Goal: Transaction & Acquisition: Book appointment/travel/reservation

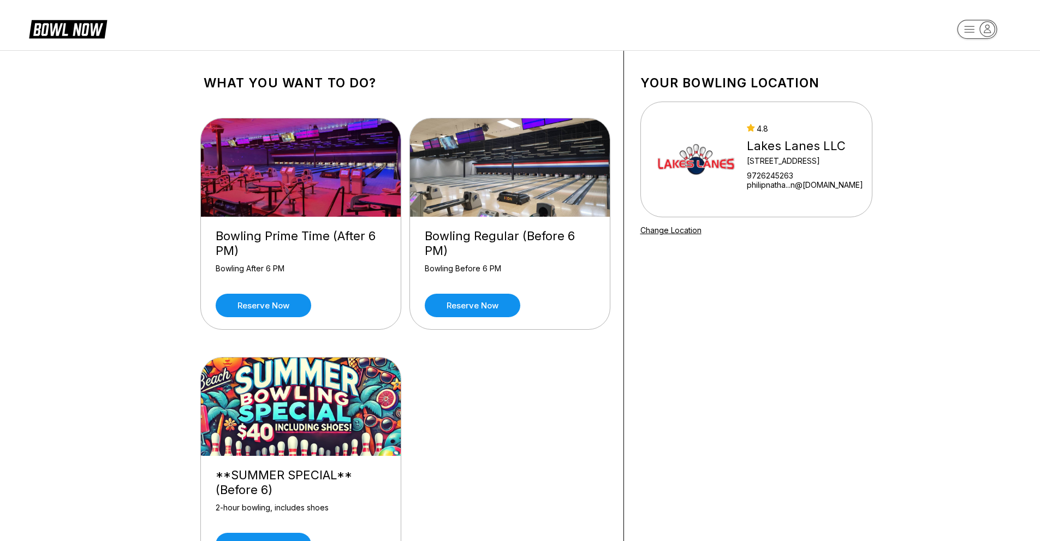
click at [449, 378] on div "Bowling Prime Time (After 6 PM) Bowling After 6 PM Reserve now Bowling Regular …" at bounding box center [405, 345] width 403 height 486
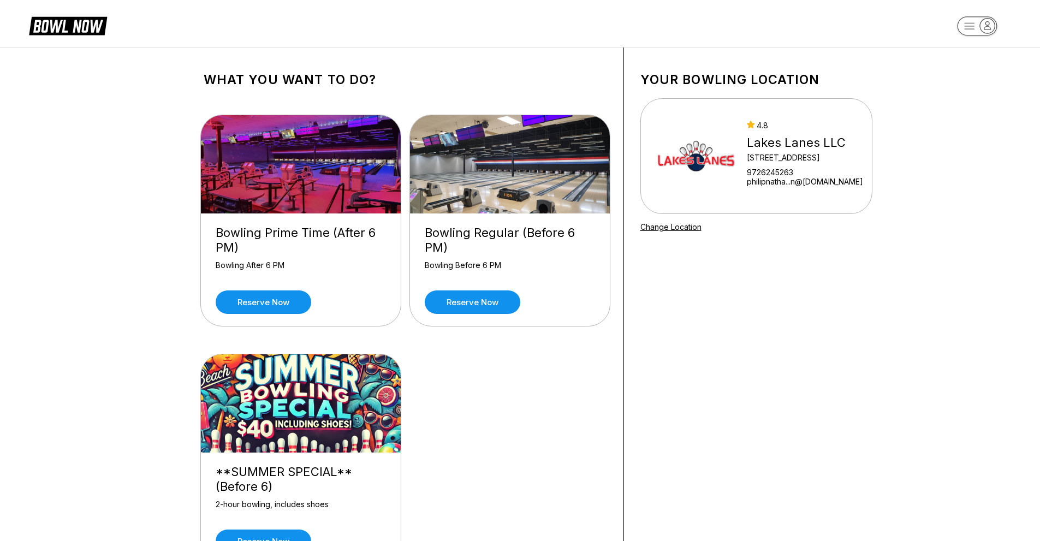
scroll to position [55, 0]
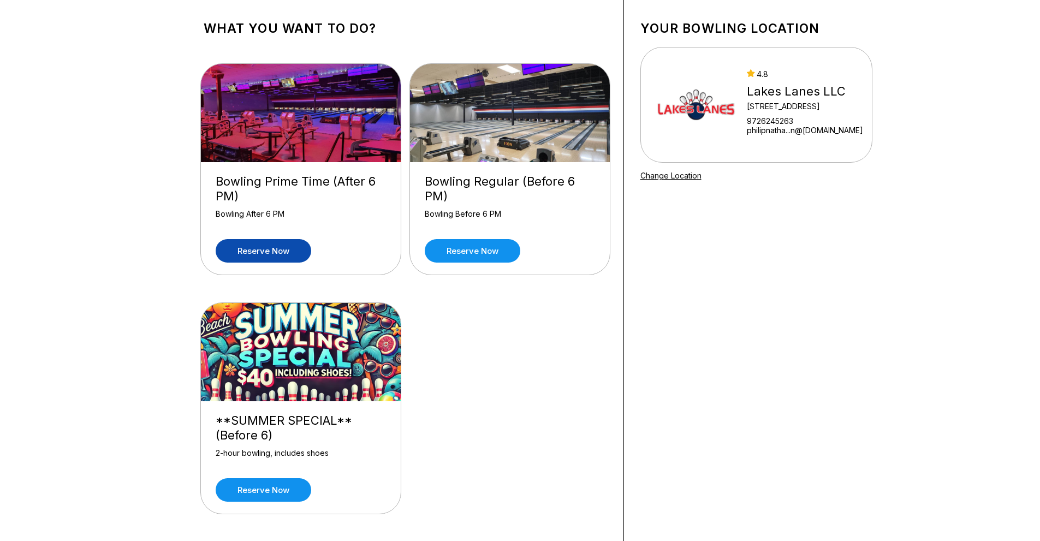
click at [260, 253] on link "Reserve now" at bounding box center [264, 250] width 96 height 23
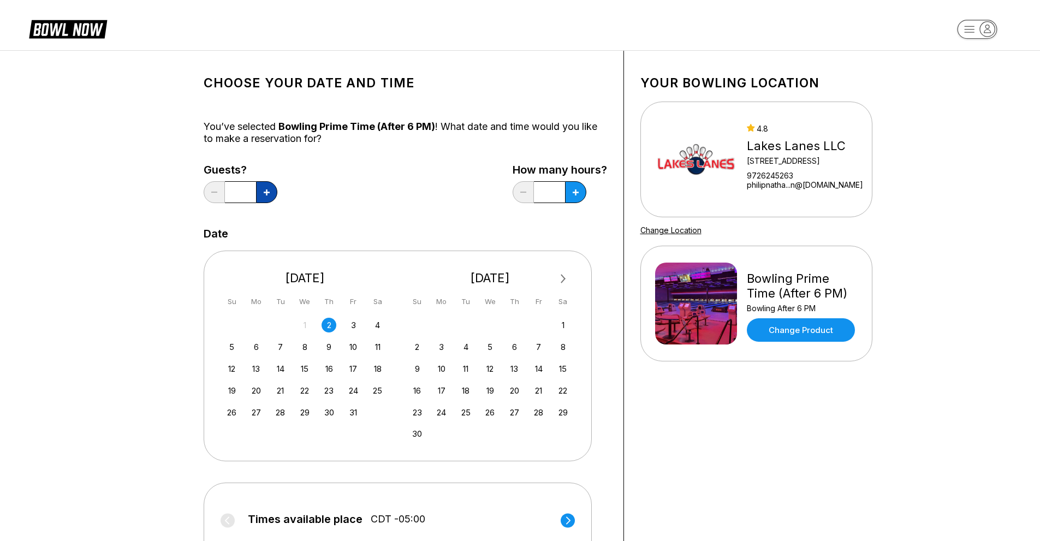
click at [274, 195] on button at bounding box center [266, 192] width 21 height 22
type input "*"
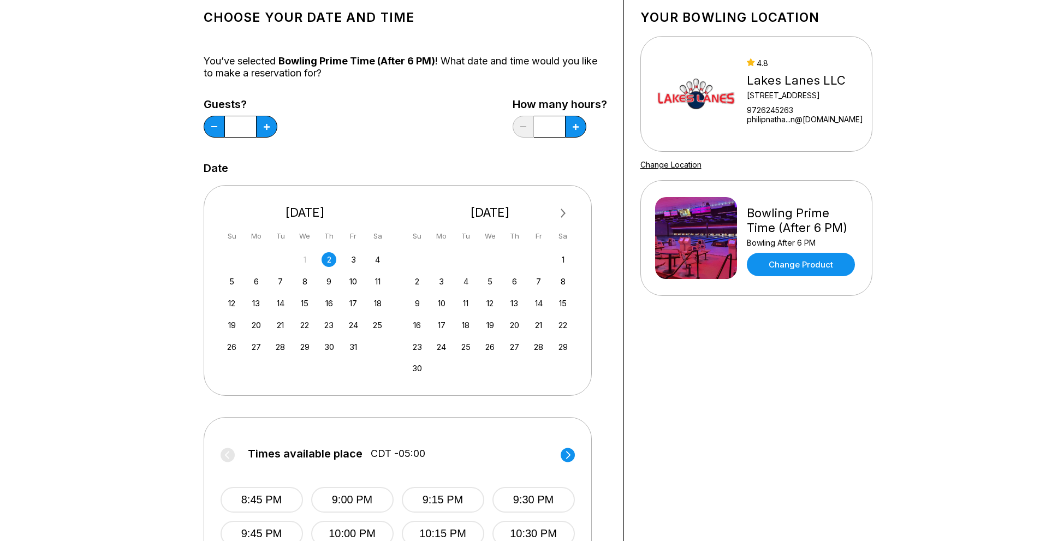
scroll to position [109, 0]
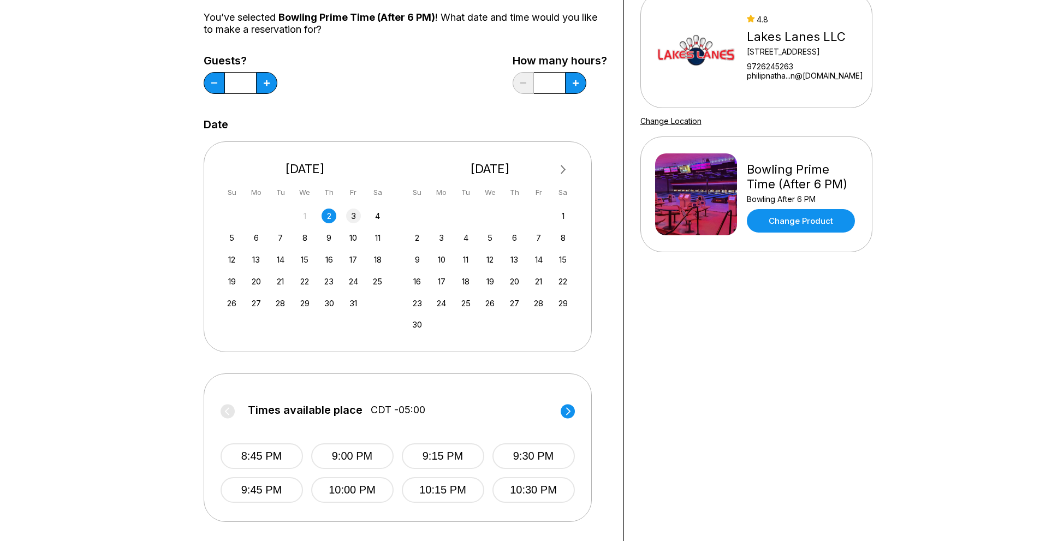
click at [349, 216] on div "3" at bounding box center [353, 216] width 15 height 15
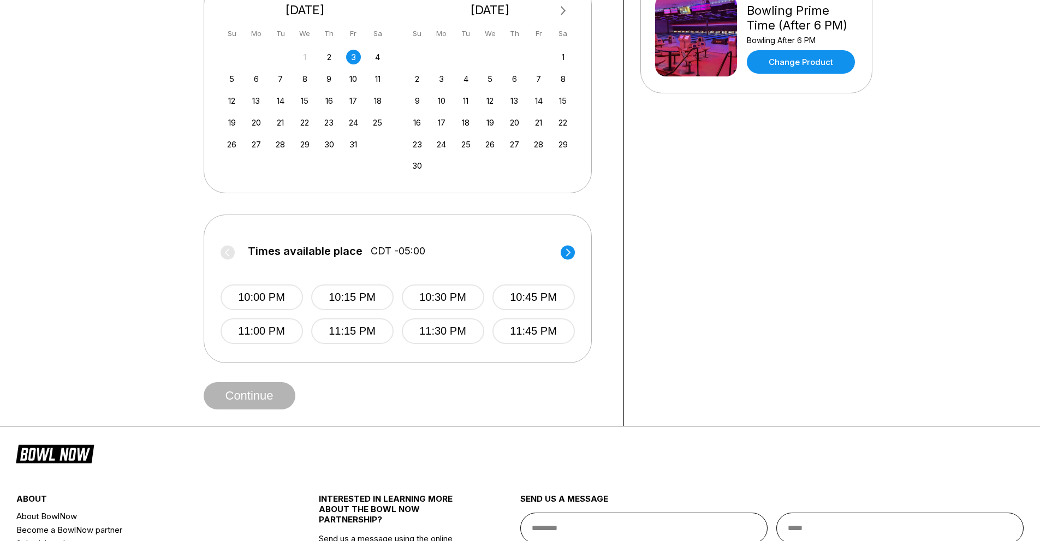
scroll to position [273, 0]
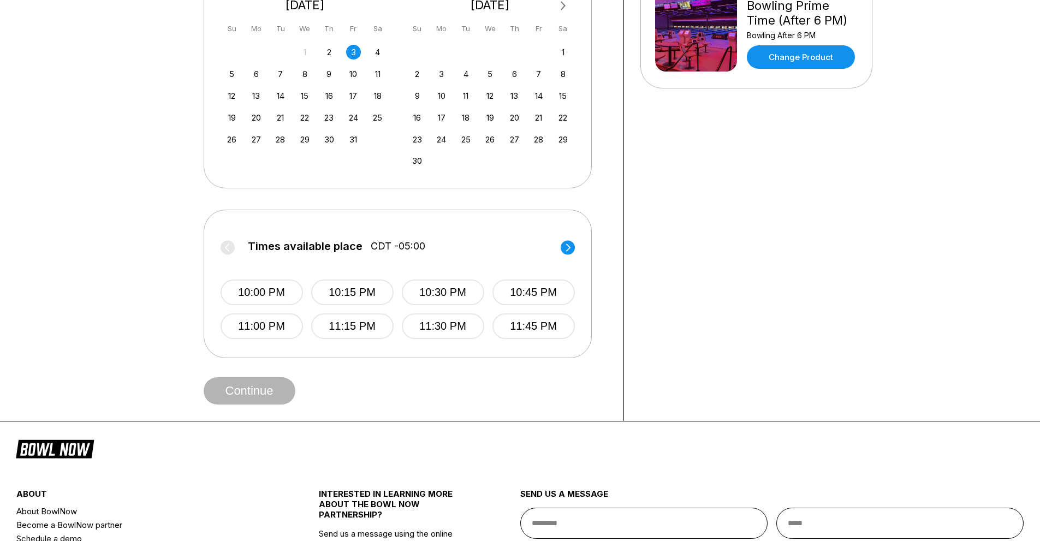
click at [568, 249] on icon at bounding box center [567, 247] width 4 height 8
click at [225, 253] on circle at bounding box center [228, 247] width 14 height 14
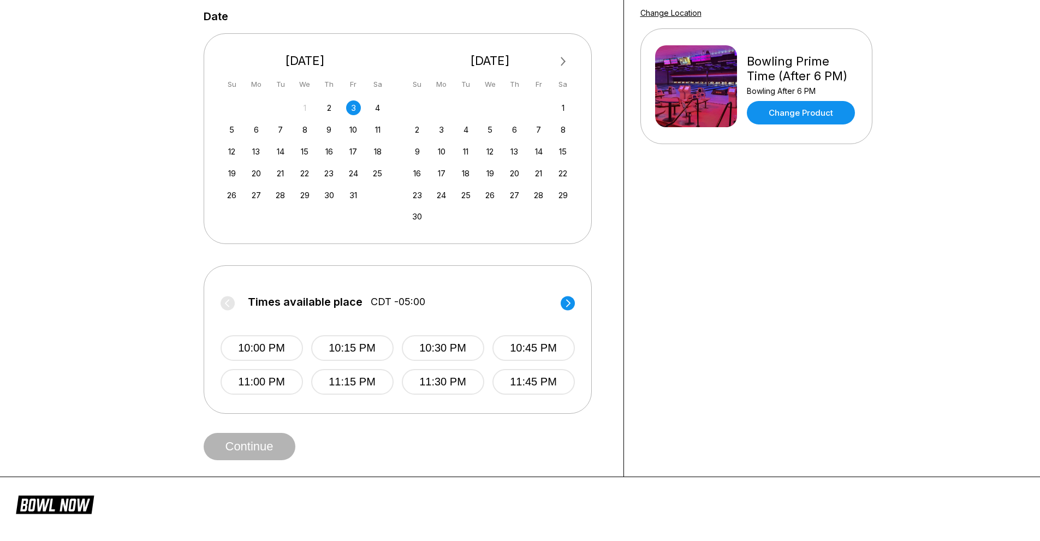
scroll to position [218, 0]
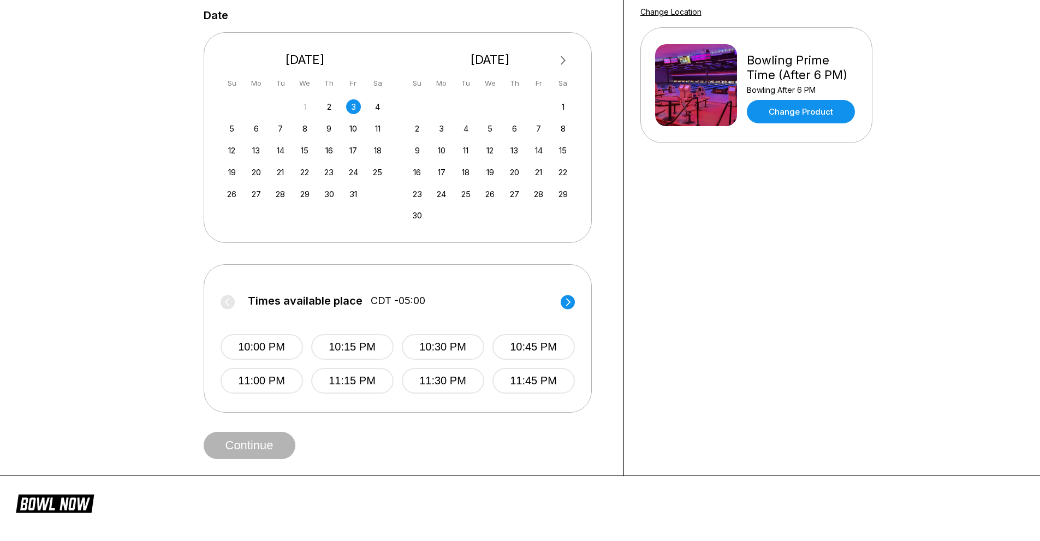
click at [572, 298] on circle at bounding box center [568, 302] width 14 height 14
click at [228, 298] on circle at bounding box center [228, 302] width 14 height 14
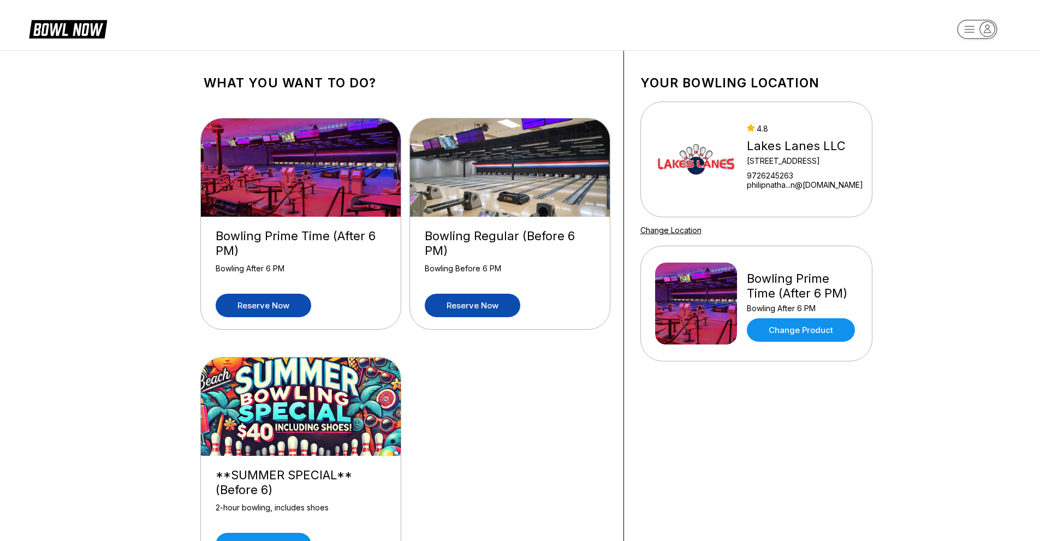
click at [463, 308] on link "Reserve now" at bounding box center [473, 305] width 96 height 23
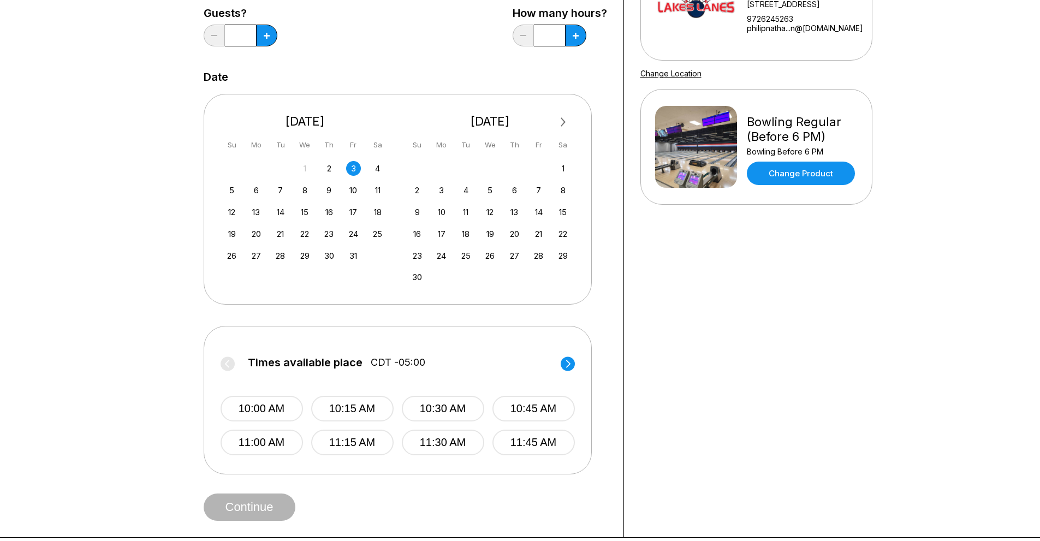
scroll to position [164, 0]
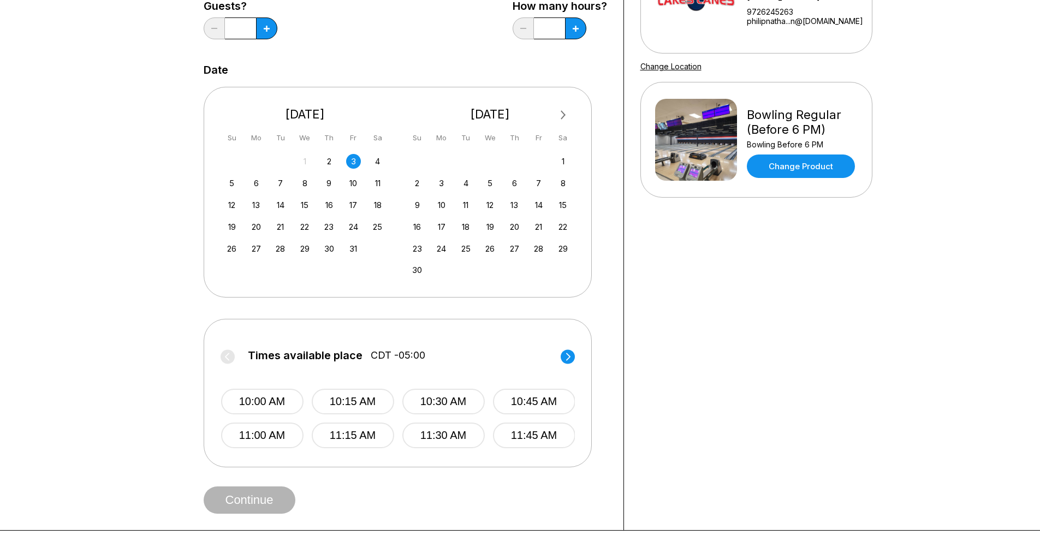
click at [571, 357] on circle at bounding box center [568, 356] width 14 height 14
click at [569, 357] on icon at bounding box center [567, 357] width 4 height 8
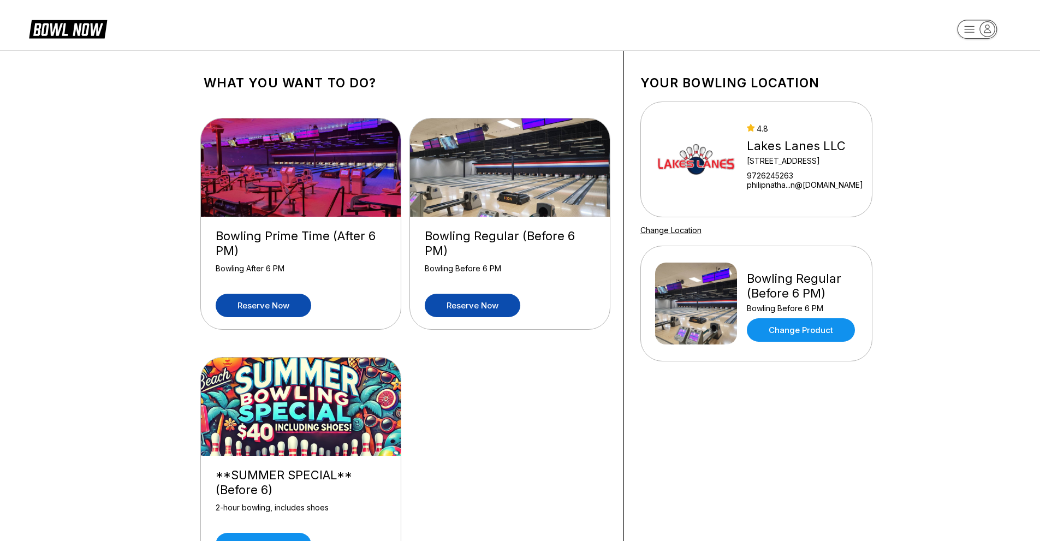
click at [290, 300] on link "Reserve now" at bounding box center [264, 305] width 96 height 23
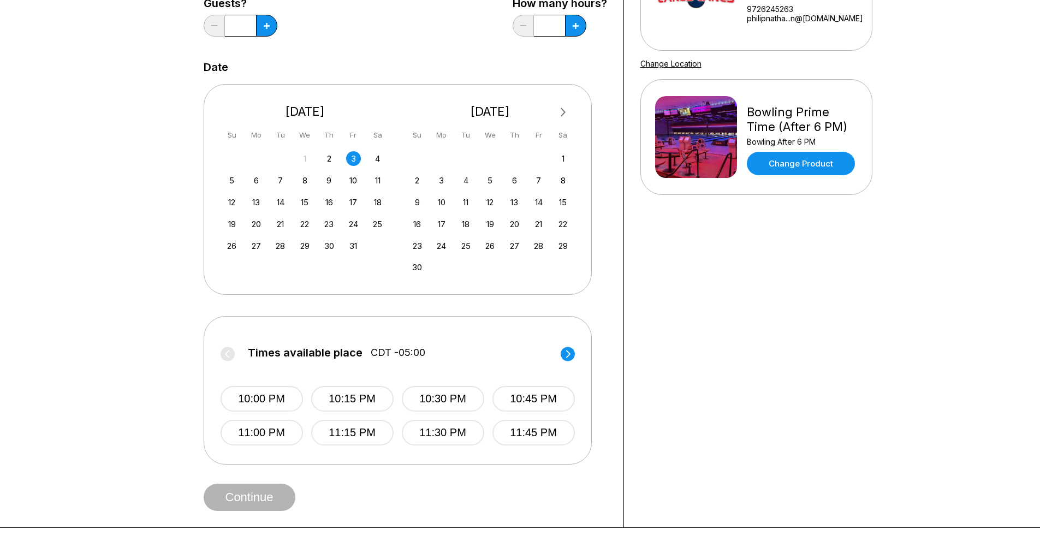
scroll to position [164, 0]
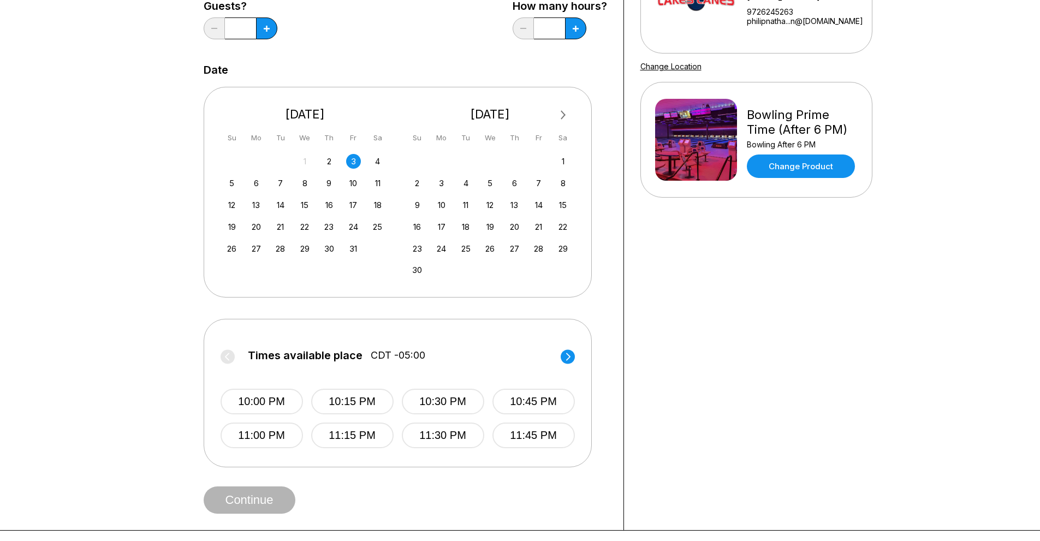
click at [569, 354] on circle at bounding box center [568, 356] width 14 height 14
click at [569, 354] on label "Times available place CDT -05:00" at bounding box center [399, 357] width 354 height 17
click at [569, 354] on label "Times available place CDT -05:00" at bounding box center [398, 357] width 354 height 17
click at [235, 351] on label "Times available place CDT -05:00" at bounding box center [398, 357] width 354 height 17
click at [231, 358] on circle at bounding box center [228, 356] width 14 height 14
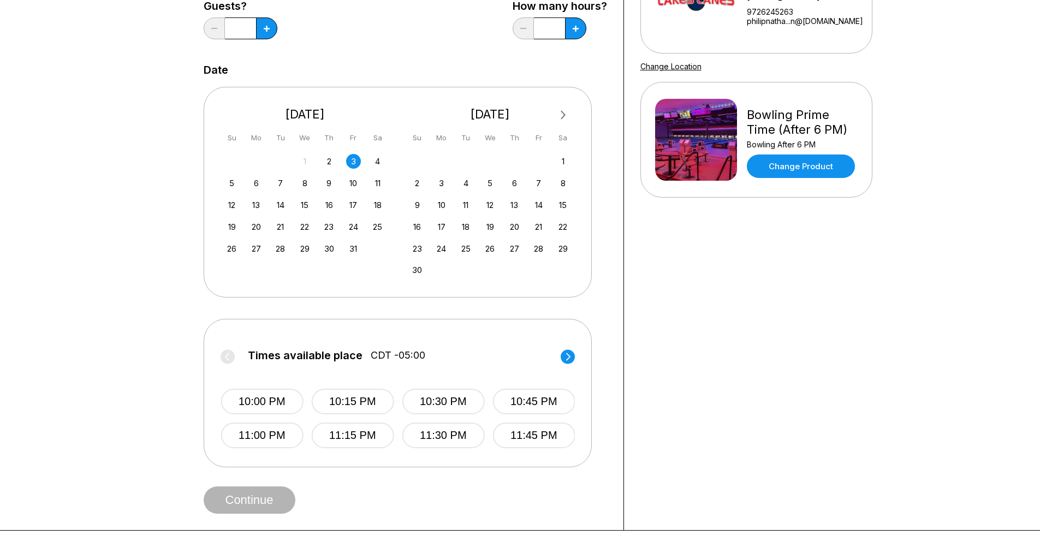
click at [569, 359] on circle at bounding box center [568, 356] width 14 height 14
click at [224, 354] on circle at bounding box center [228, 356] width 14 height 14
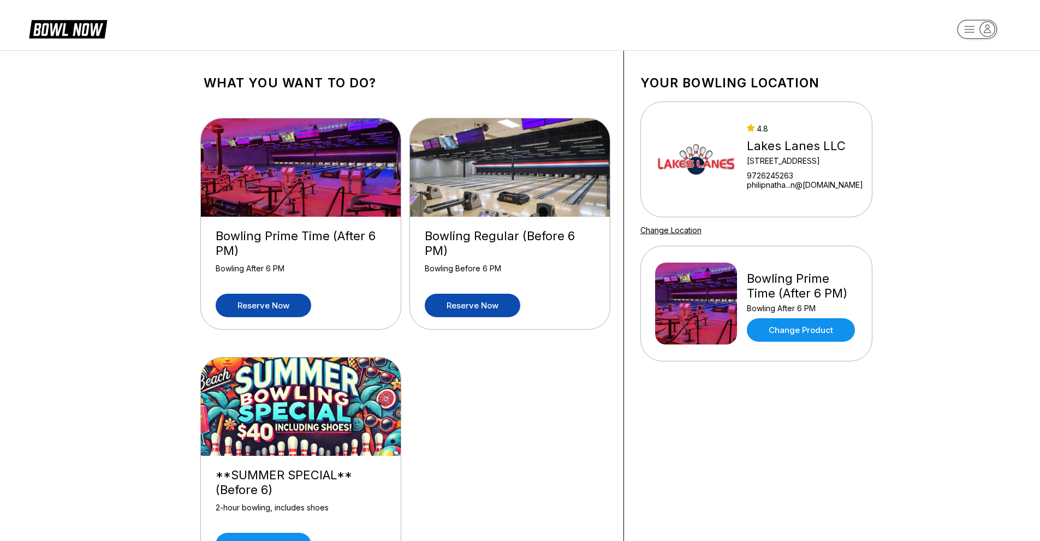
click at [450, 309] on link "Reserve now" at bounding box center [473, 305] width 96 height 23
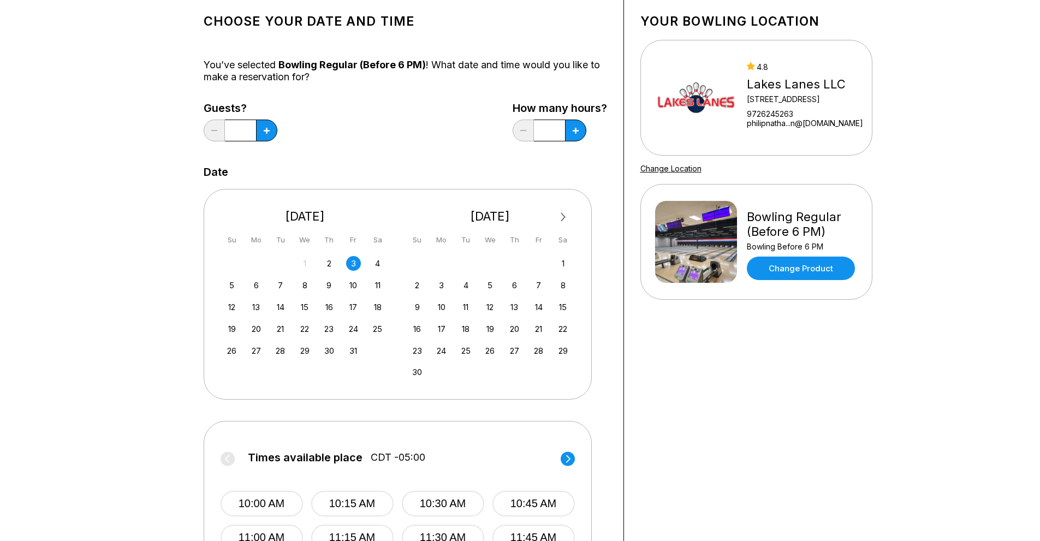
scroll to position [273, 0]
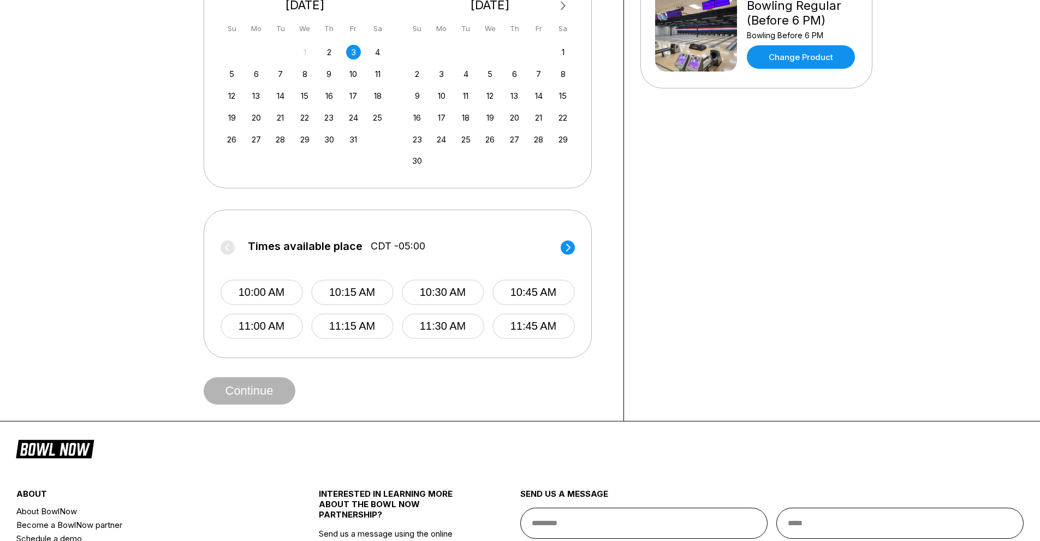
click at [570, 252] on icon at bounding box center [568, 247] width 14 height 15
click at [561, 245] on icon at bounding box center [568, 247] width 14 height 15
click at [563, 243] on circle at bounding box center [568, 247] width 14 height 14
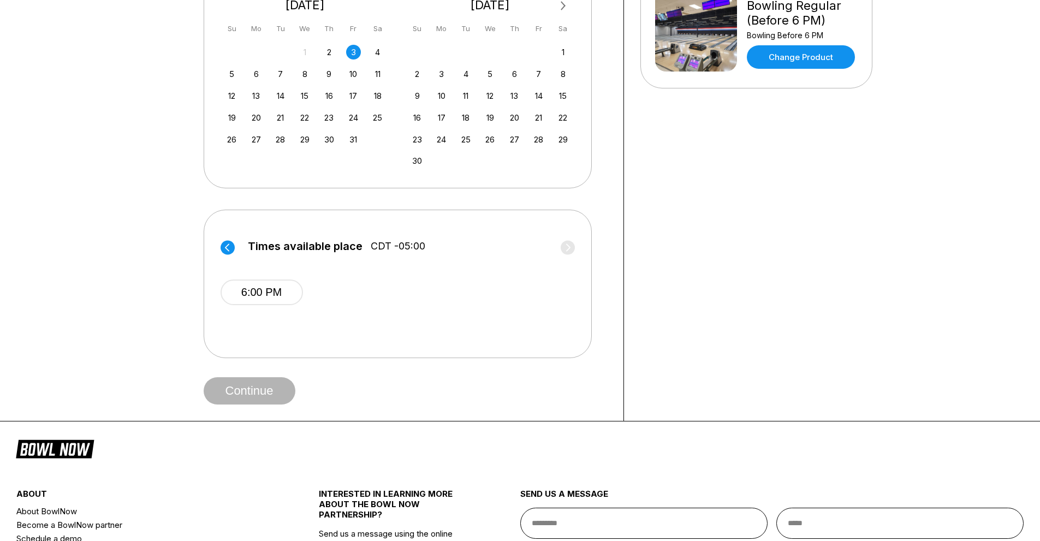
click at [227, 247] on icon at bounding box center [228, 247] width 14 height 15
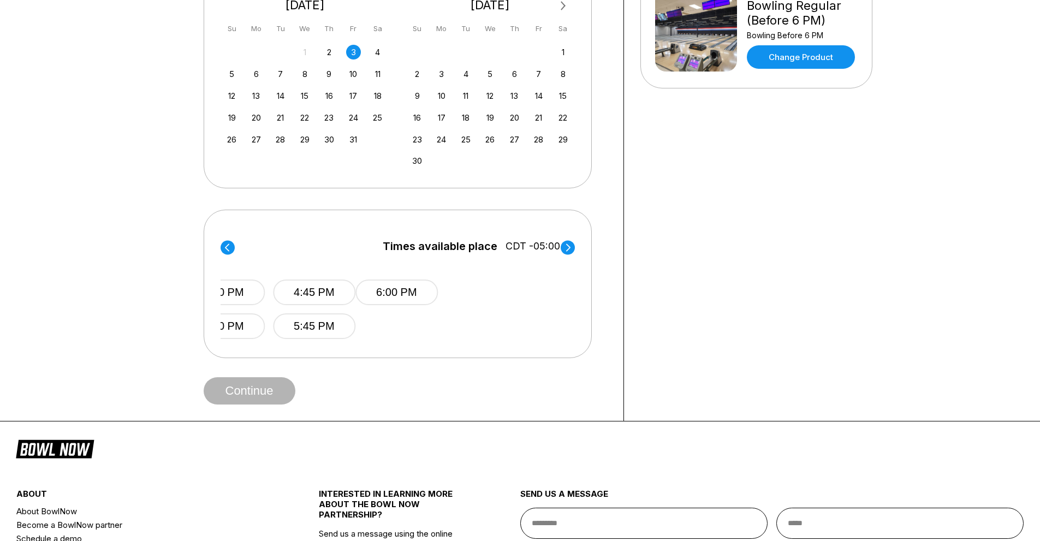
click at [230, 247] on circle at bounding box center [228, 247] width 14 height 14
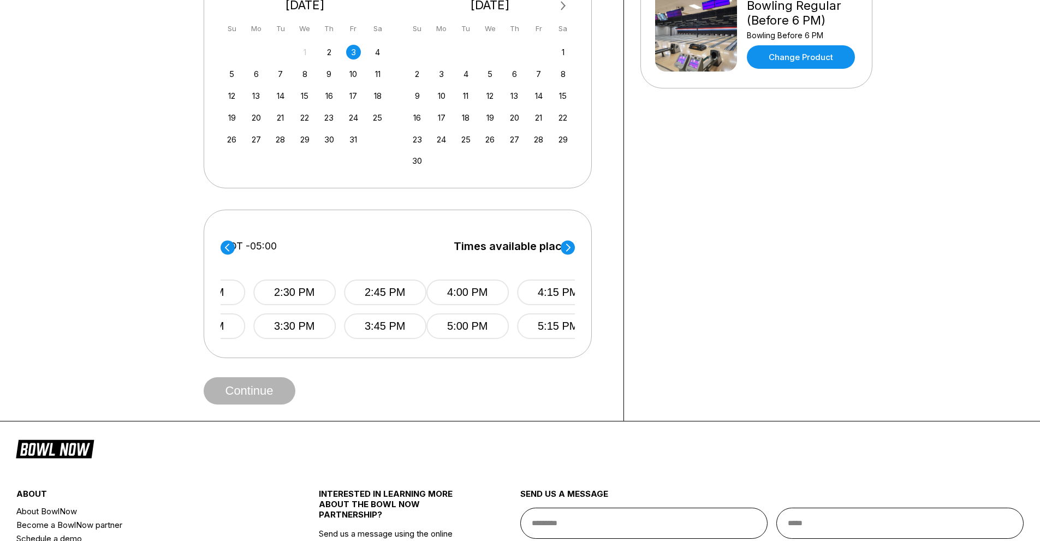
click at [230, 247] on circle at bounding box center [228, 247] width 14 height 14
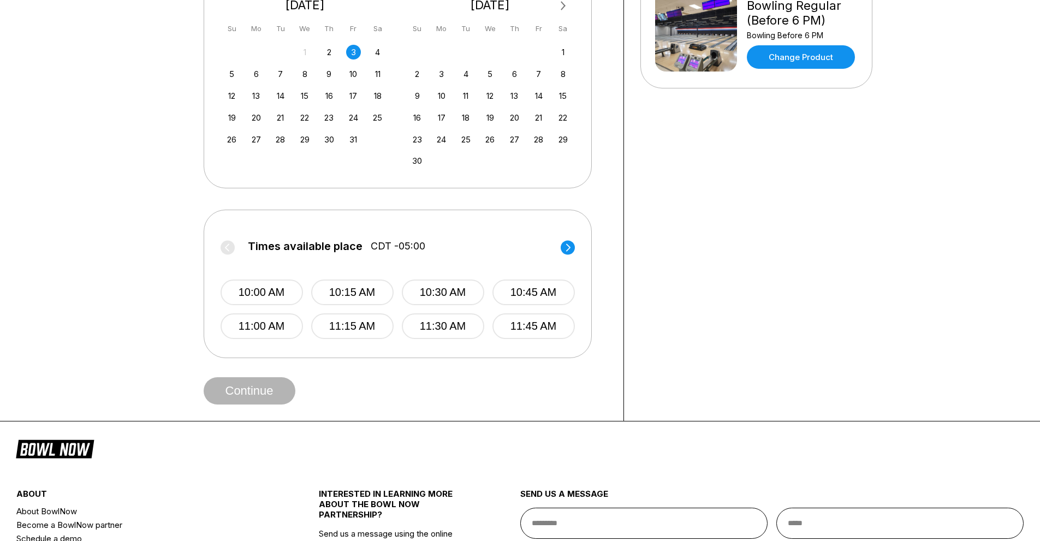
click at [565, 248] on circle at bounding box center [568, 247] width 14 height 14
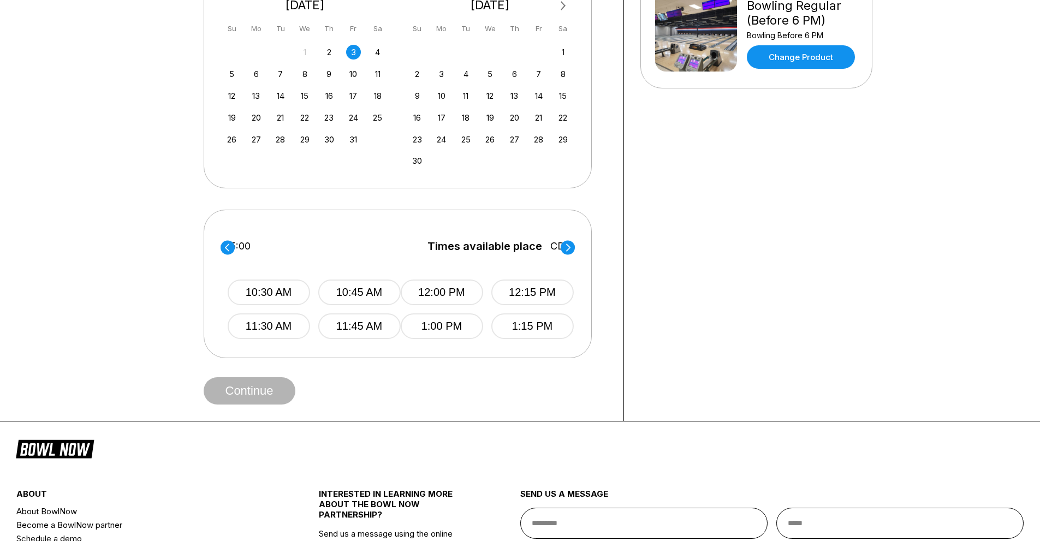
click at [565, 248] on circle at bounding box center [568, 247] width 14 height 14
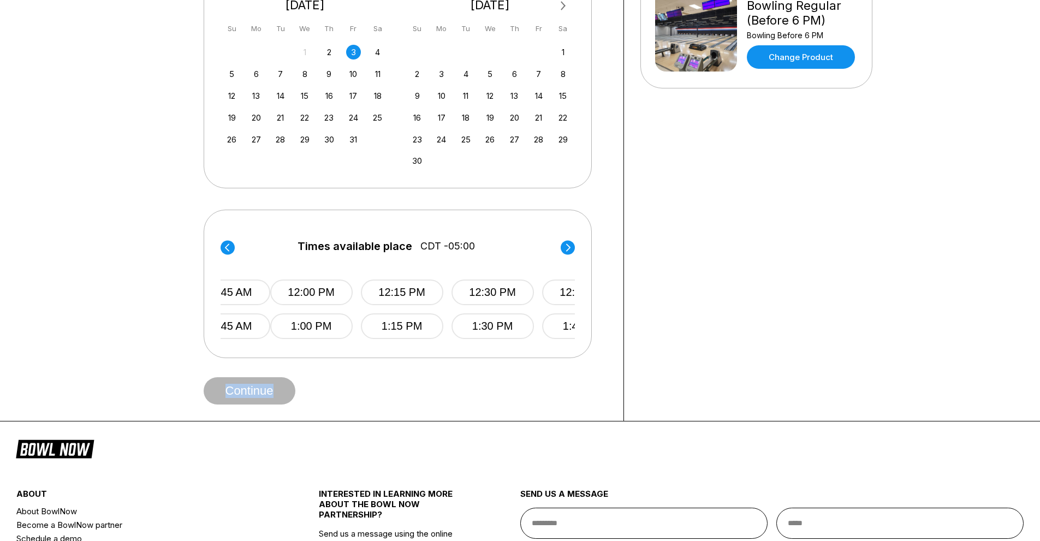
click at [565, 248] on circle at bounding box center [568, 247] width 14 height 14
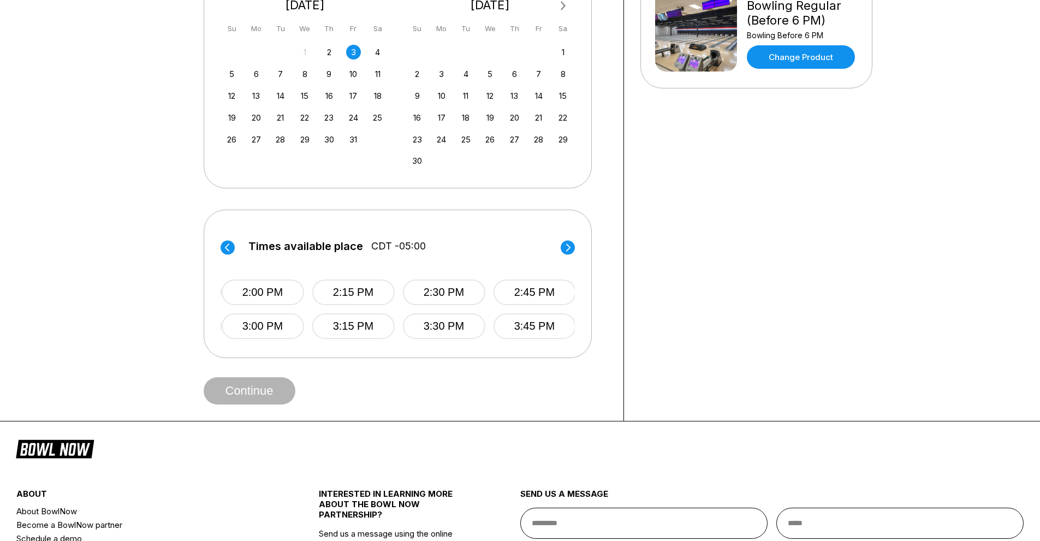
click at [565, 248] on circle at bounding box center [568, 247] width 14 height 14
click at [564, 248] on circle at bounding box center [568, 247] width 14 height 14
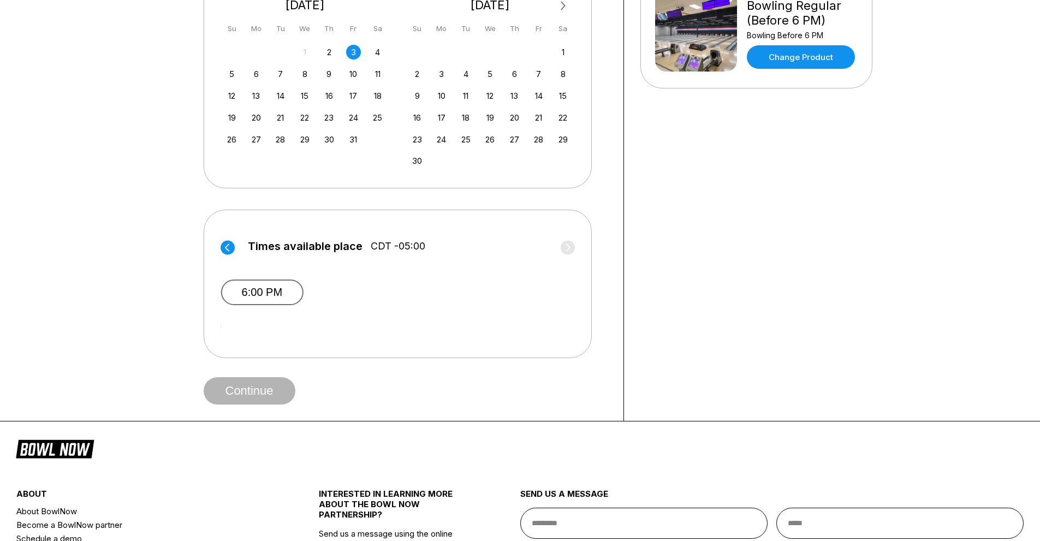
click at [279, 286] on button "6:00 PM" at bounding box center [262, 292] width 82 height 26
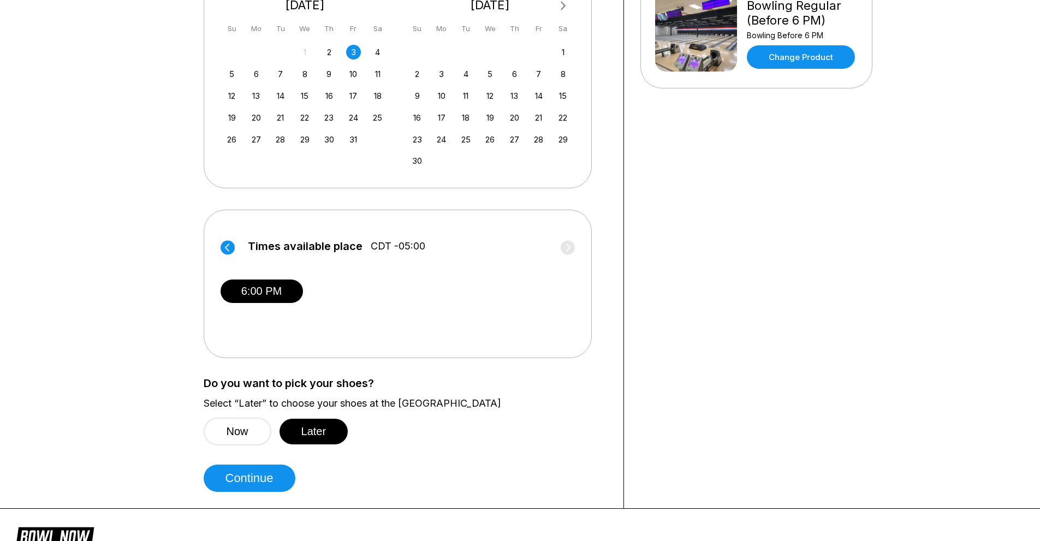
click at [225, 242] on circle at bounding box center [228, 247] width 14 height 14
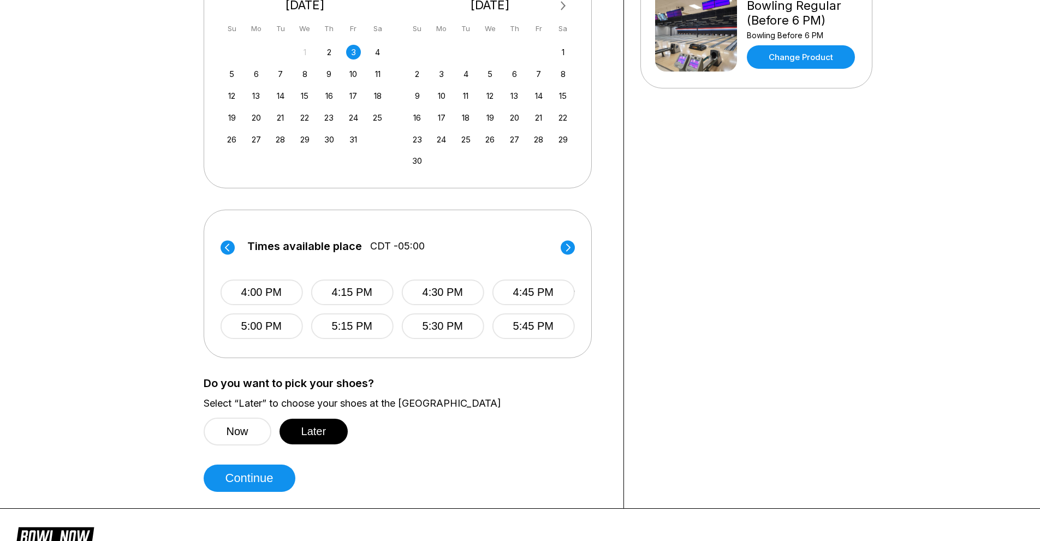
click at [227, 244] on circle at bounding box center [228, 247] width 14 height 14
click at [228, 237] on div "Times available place CDT -05:00 2:00 PM 2:15 PM 2:30 PM 2:45 PM 3:00 PM 3:15 P…" at bounding box center [397, 283] width 354 height 112
click at [229, 244] on circle at bounding box center [228, 247] width 14 height 14
click at [285, 290] on button "12:00 PM" at bounding box center [262, 292] width 82 height 26
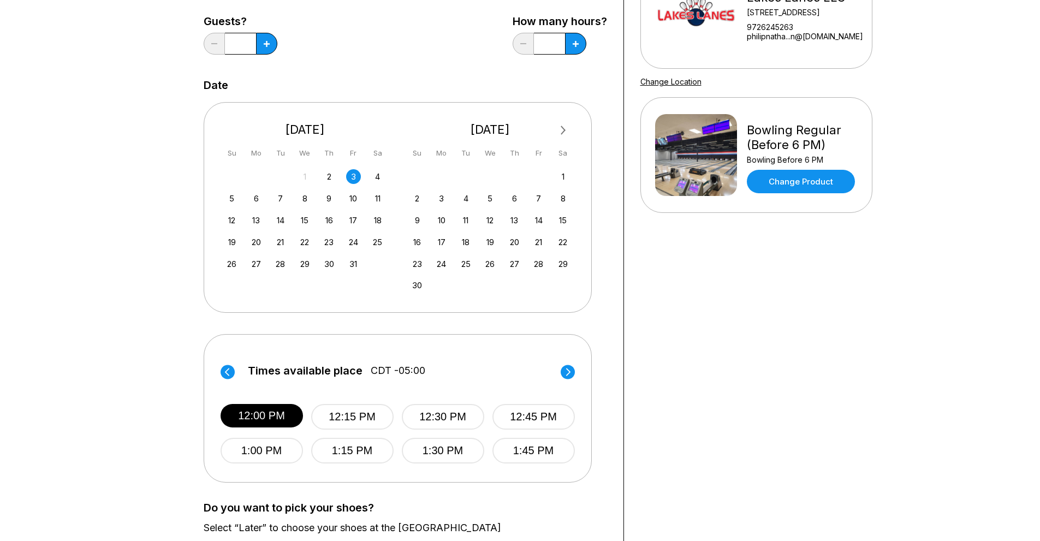
scroll to position [164, 0]
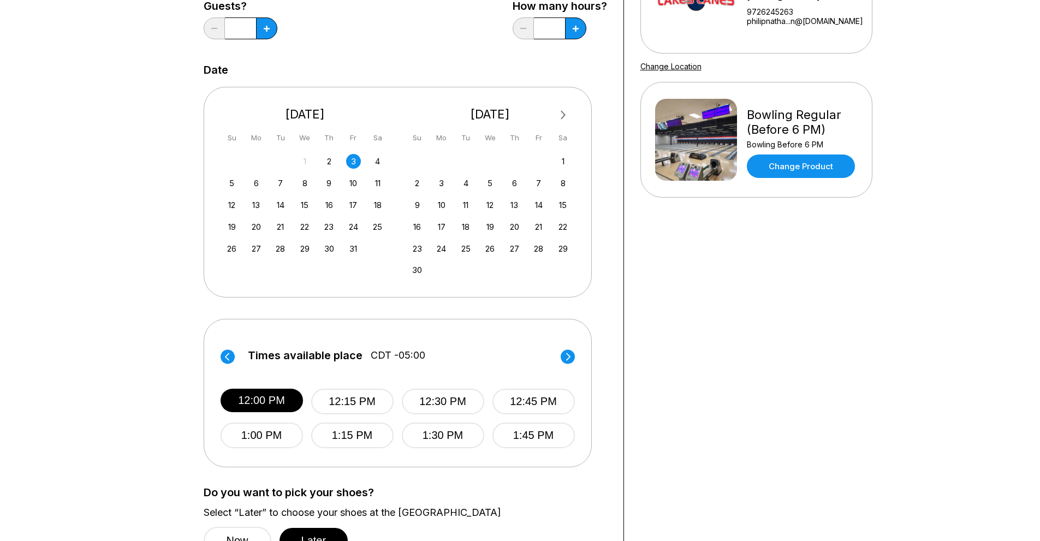
click at [564, 357] on circle at bounding box center [568, 356] width 14 height 14
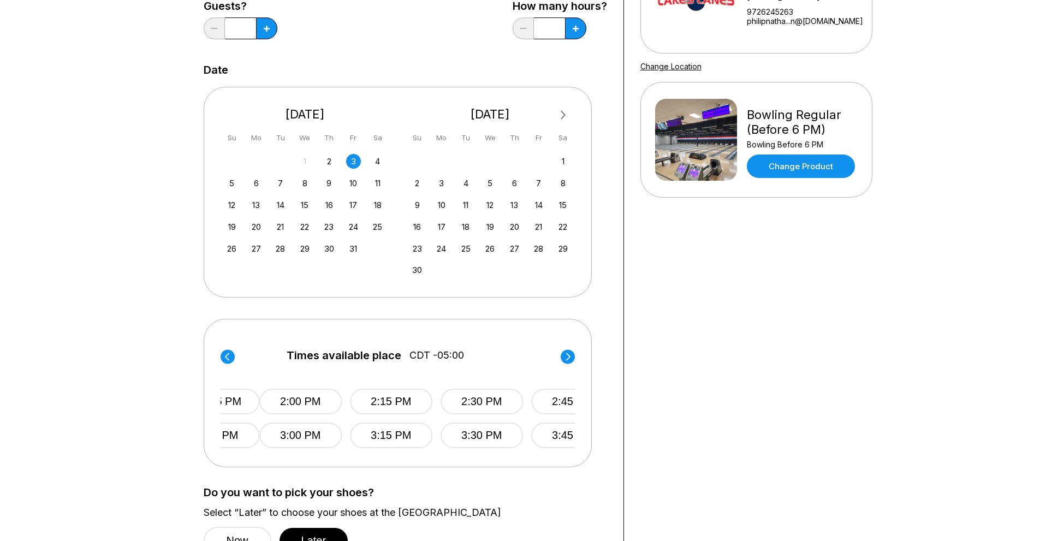
click at [561, 352] on icon at bounding box center [568, 356] width 14 height 15
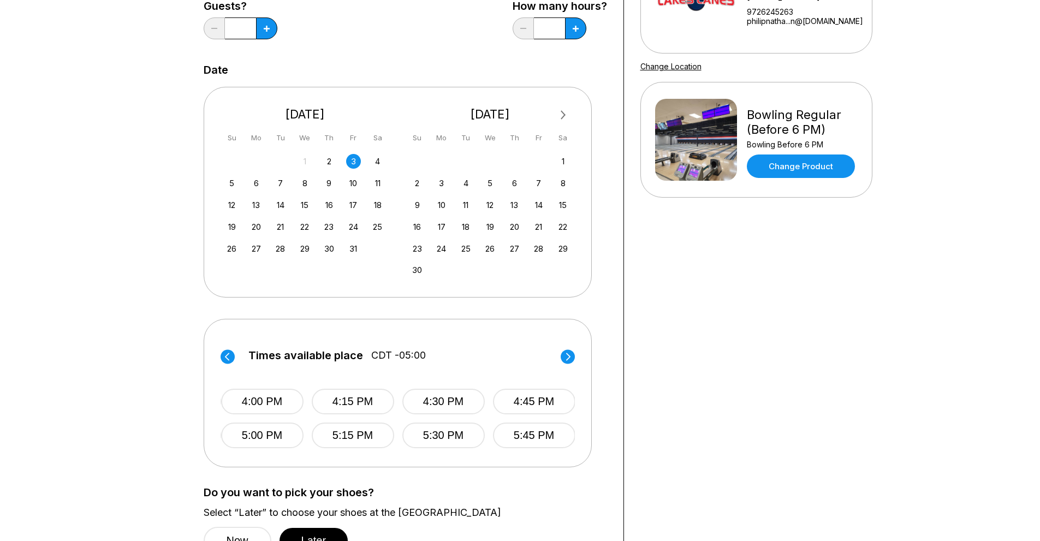
click at [570, 352] on circle at bounding box center [568, 356] width 14 height 14
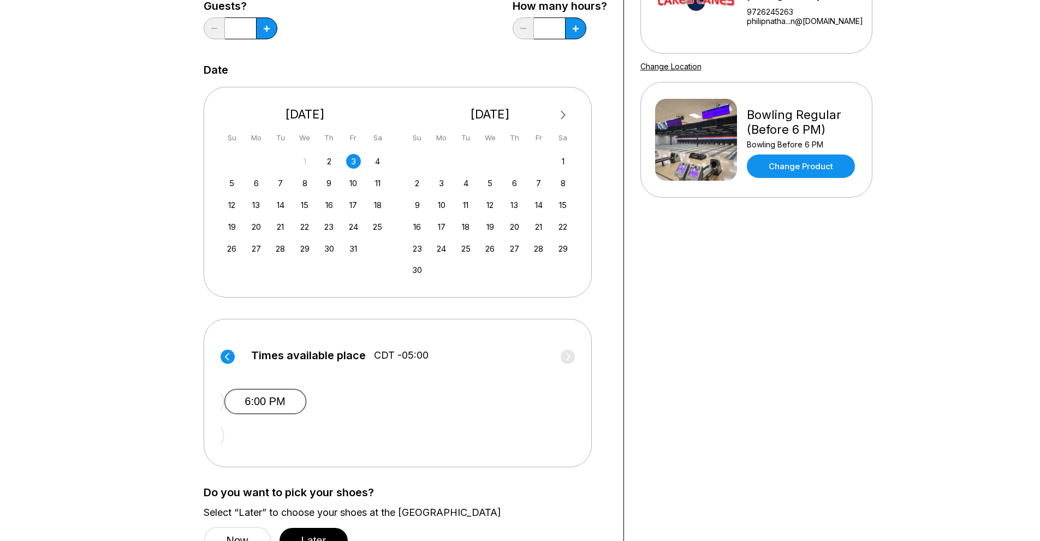
click at [245, 395] on button "6:00 PM" at bounding box center [265, 402] width 82 height 26
click at [225, 354] on circle at bounding box center [228, 356] width 14 height 14
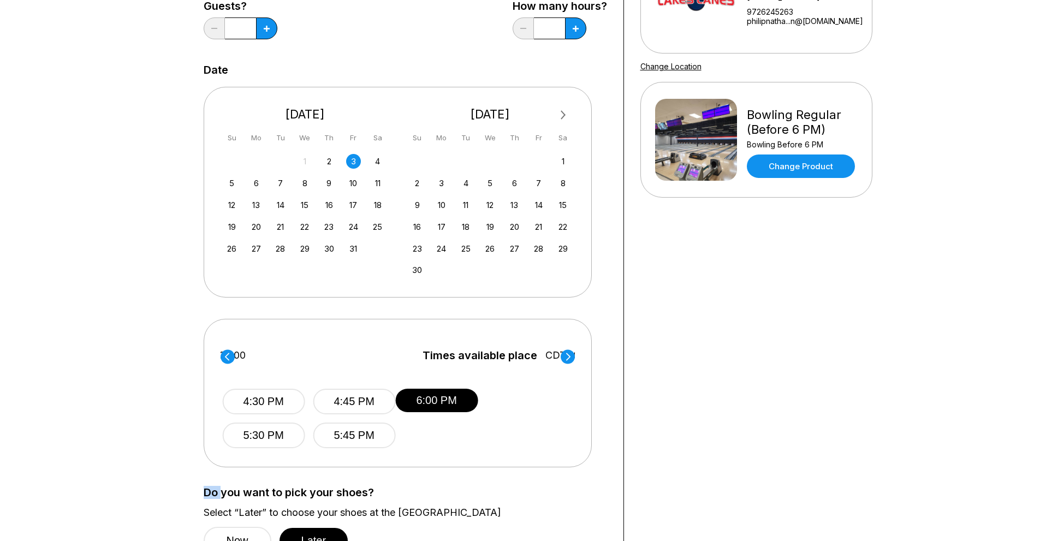
click at [225, 354] on circle at bounding box center [228, 356] width 14 height 14
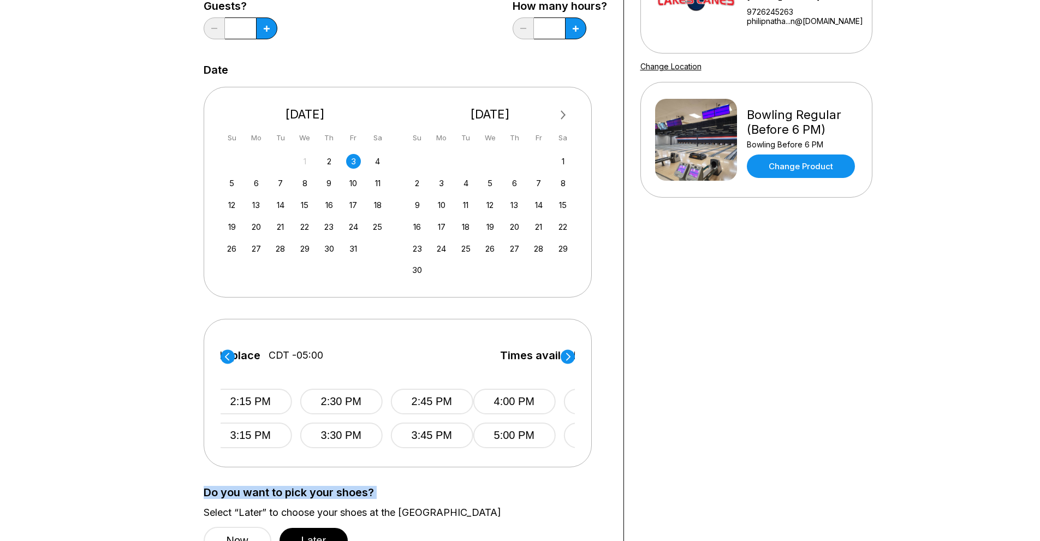
click at [225, 354] on circle at bounding box center [228, 356] width 14 height 14
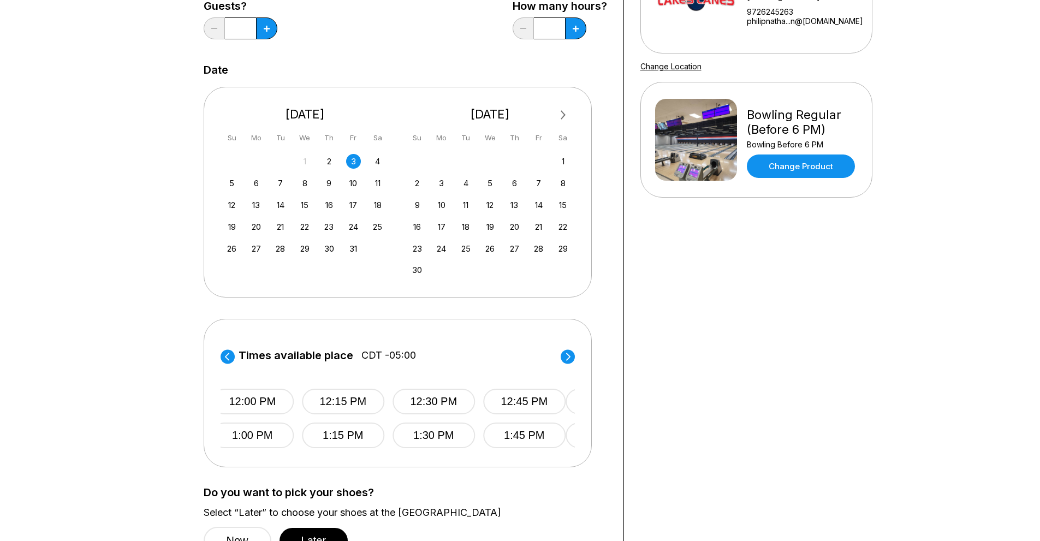
click at [225, 354] on circle at bounding box center [228, 356] width 14 height 14
click at [225, 354] on label "Times available place CDT -05:00" at bounding box center [383, 357] width 354 height 17
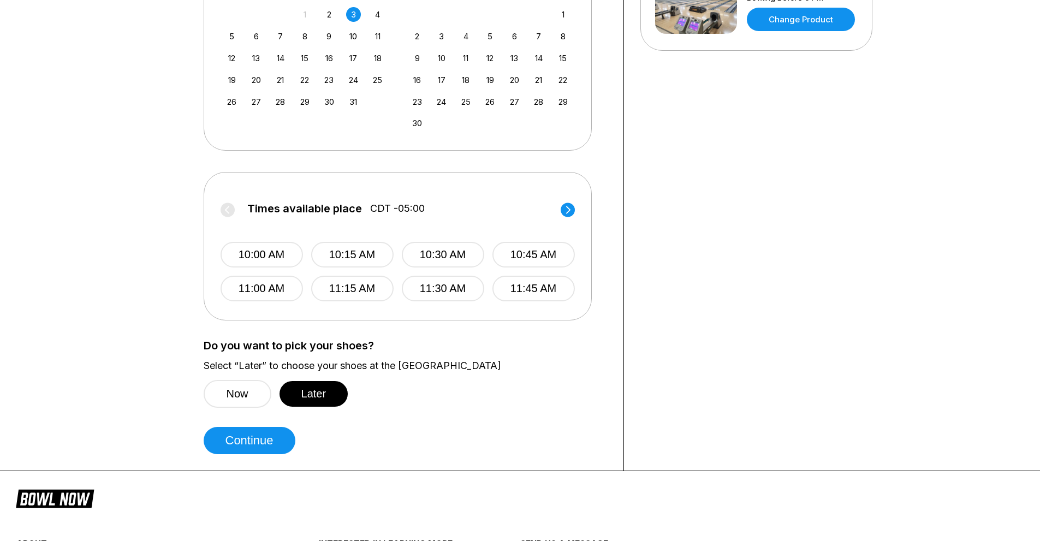
scroll to position [328, 0]
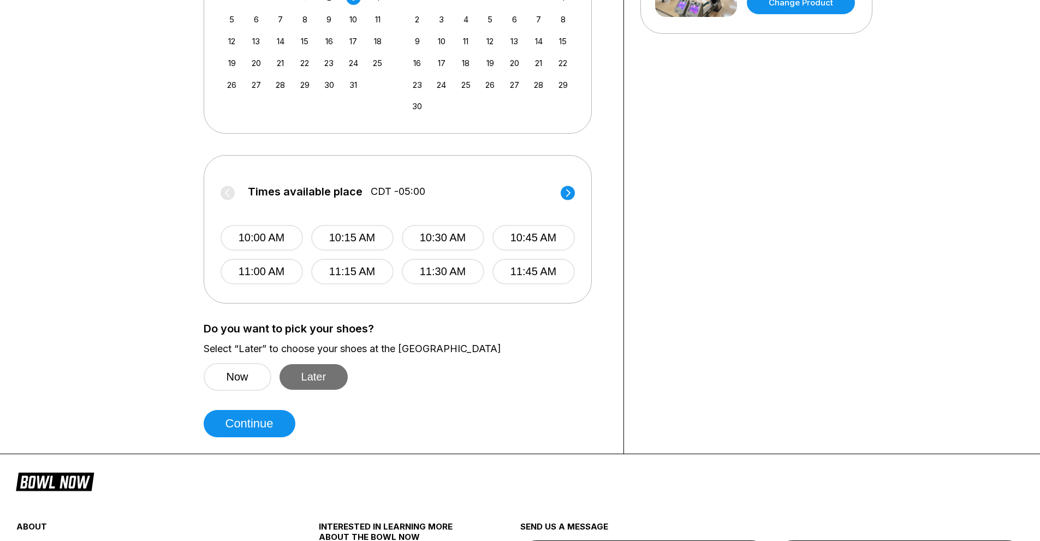
click at [329, 377] on button "Later" at bounding box center [313, 377] width 69 height 26
click at [269, 426] on button "Continue" at bounding box center [250, 423] width 92 height 27
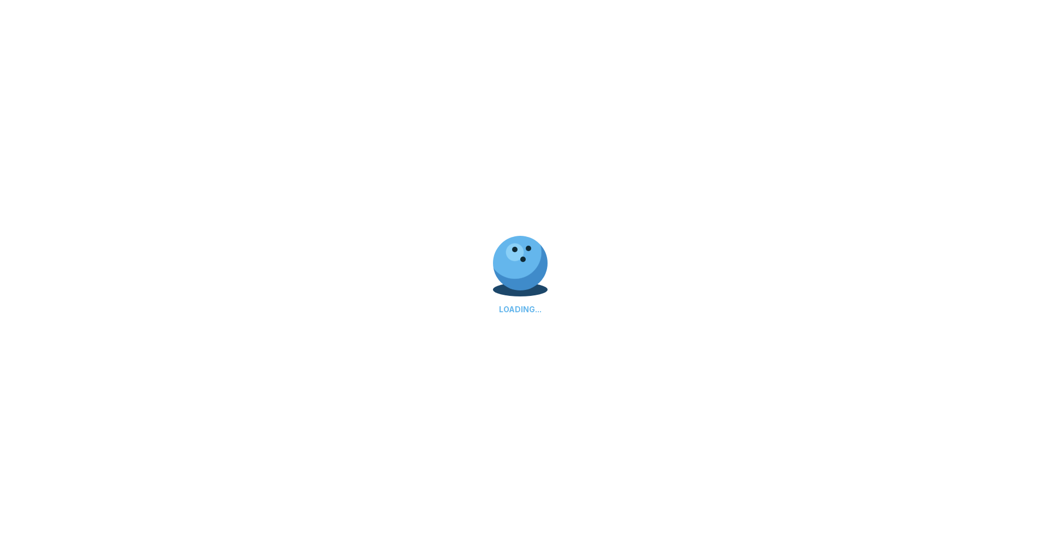
select select "**"
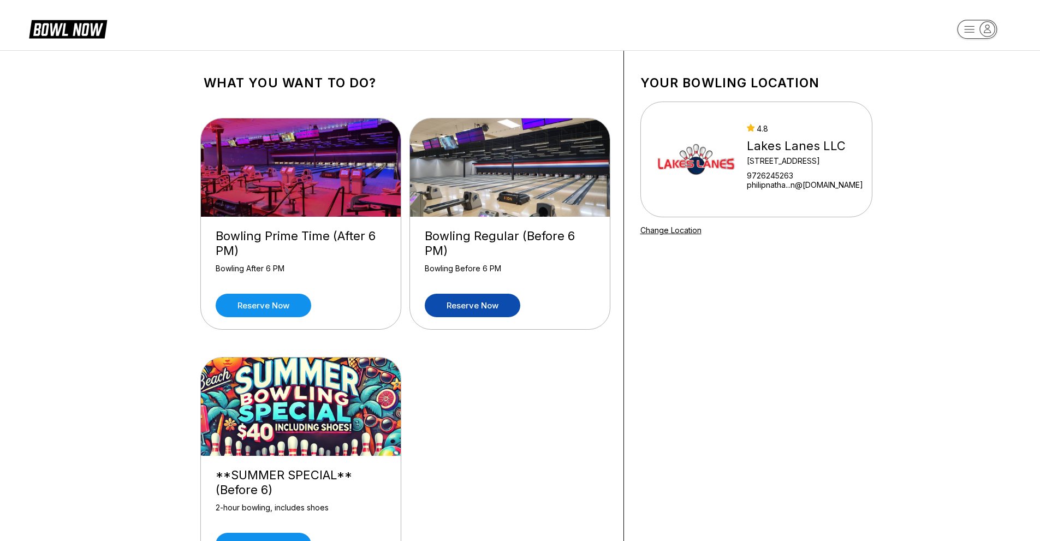
click at [475, 312] on link "Reserve now" at bounding box center [473, 305] width 96 height 23
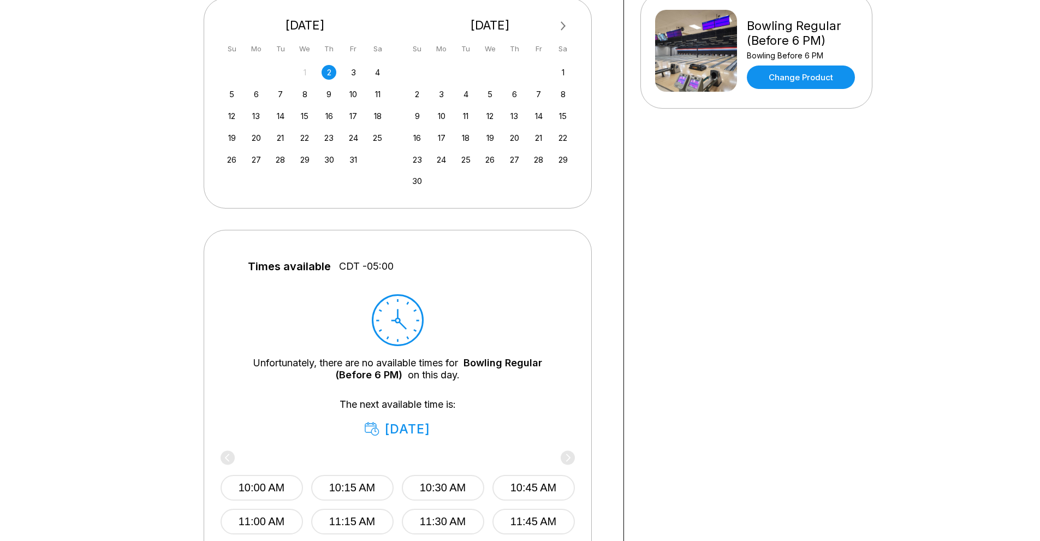
scroll to position [328, 0]
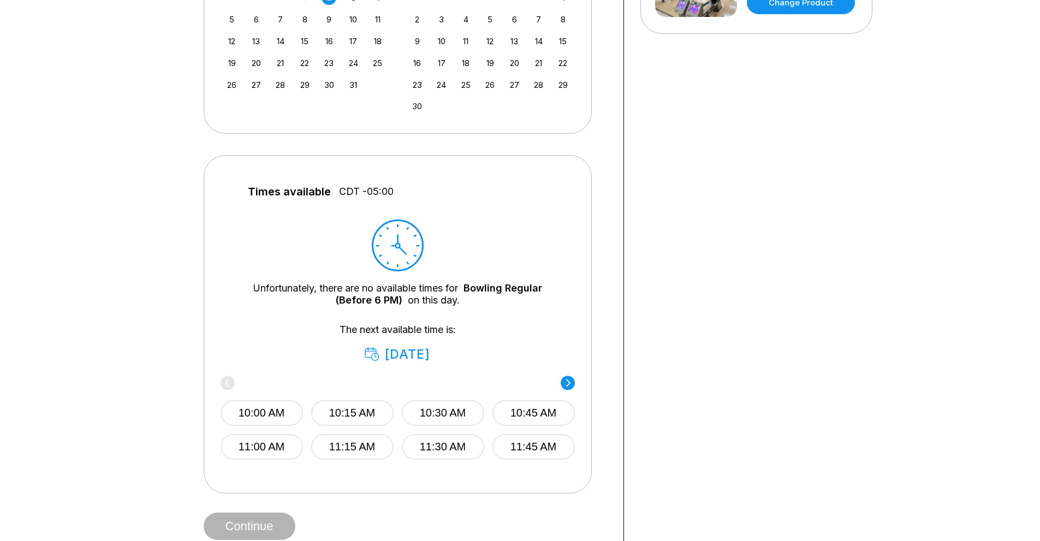
click at [581, 384] on div "Times available CDT -05:00 Unfortunately, there are no available times for Bowl…" at bounding box center [398, 324] width 388 height 338
click at [570, 384] on circle at bounding box center [568, 383] width 14 height 14
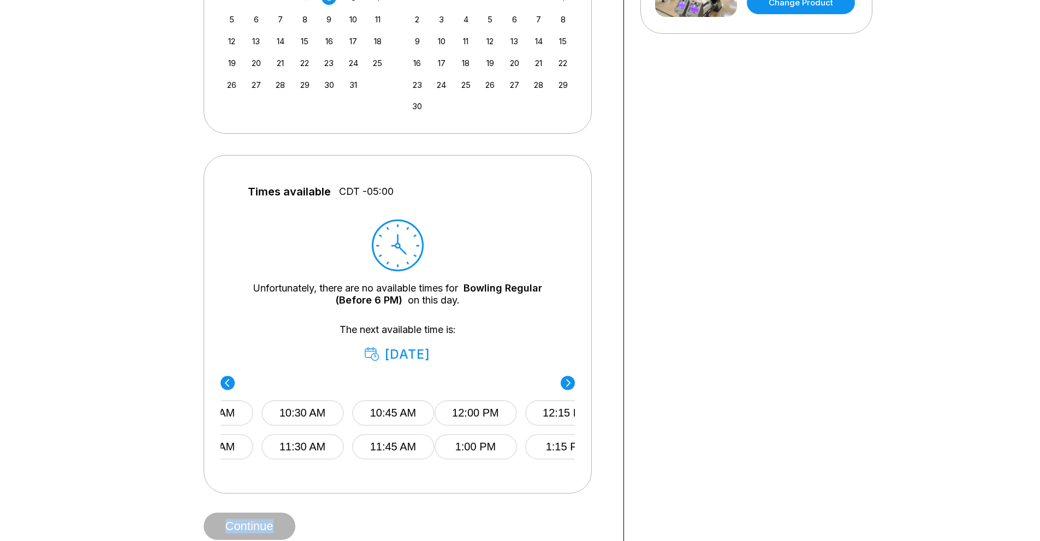
click at [570, 384] on circle at bounding box center [568, 383] width 14 height 14
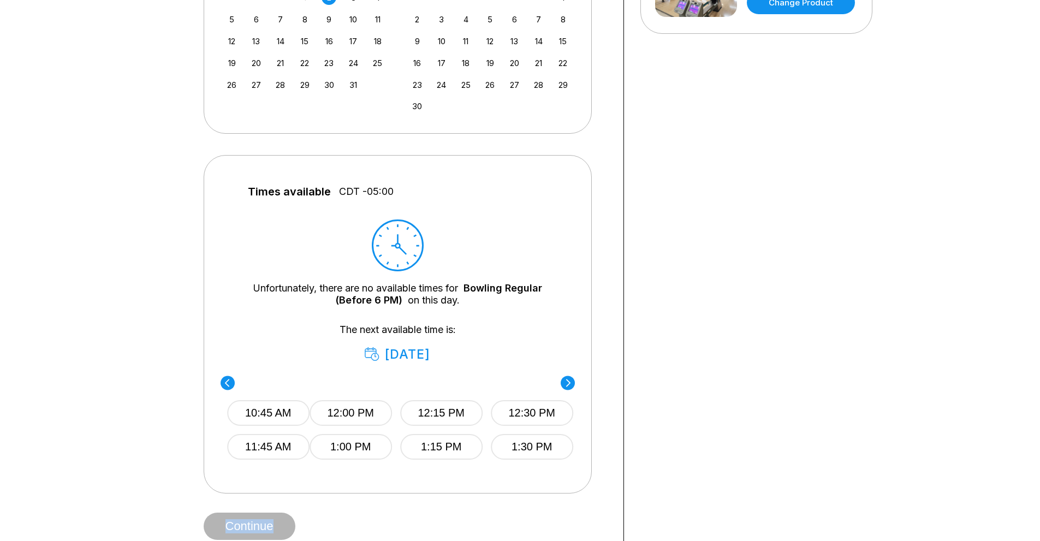
click at [570, 384] on circle at bounding box center [568, 383] width 14 height 14
click at [568, 385] on circle at bounding box center [568, 383] width 14 height 14
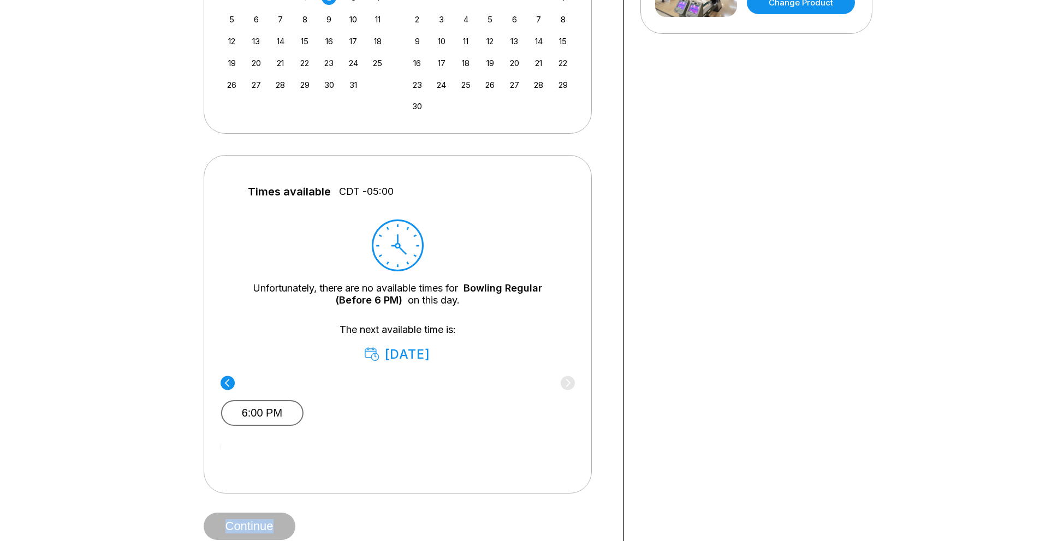
click at [256, 410] on button "6:00 PM" at bounding box center [262, 413] width 82 height 26
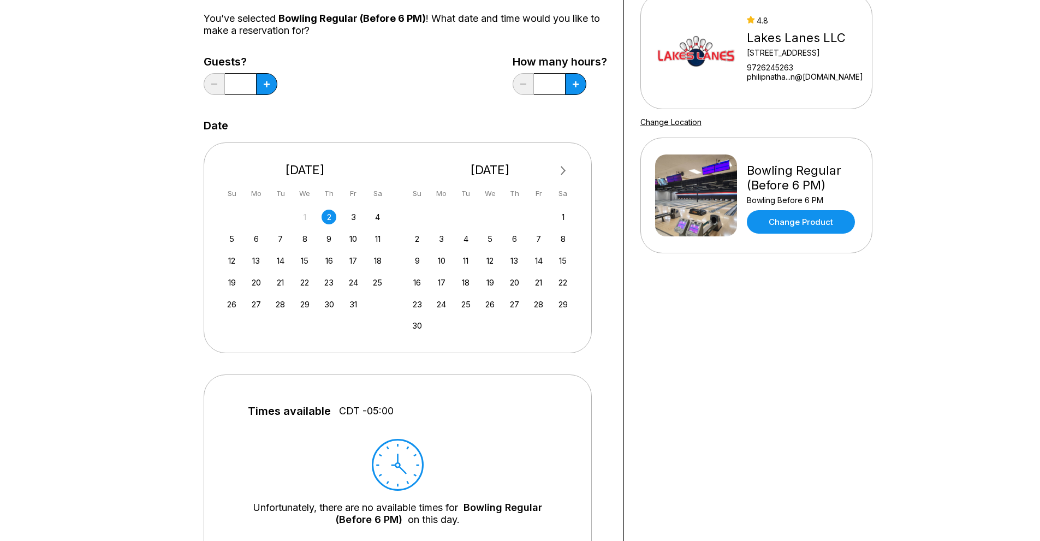
scroll to position [0, 0]
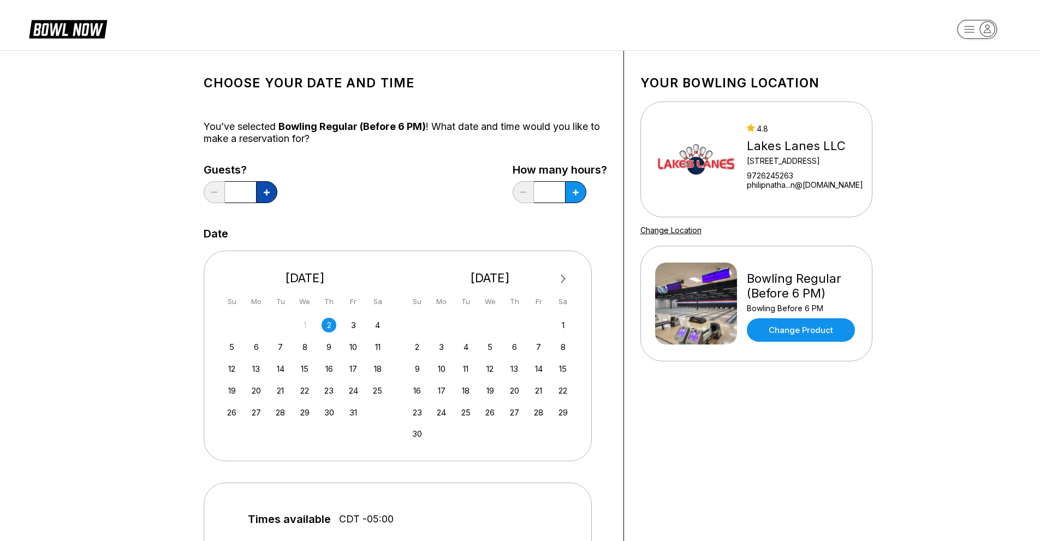
click at [270, 187] on button at bounding box center [266, 192] width 21 height 22
type input "*"
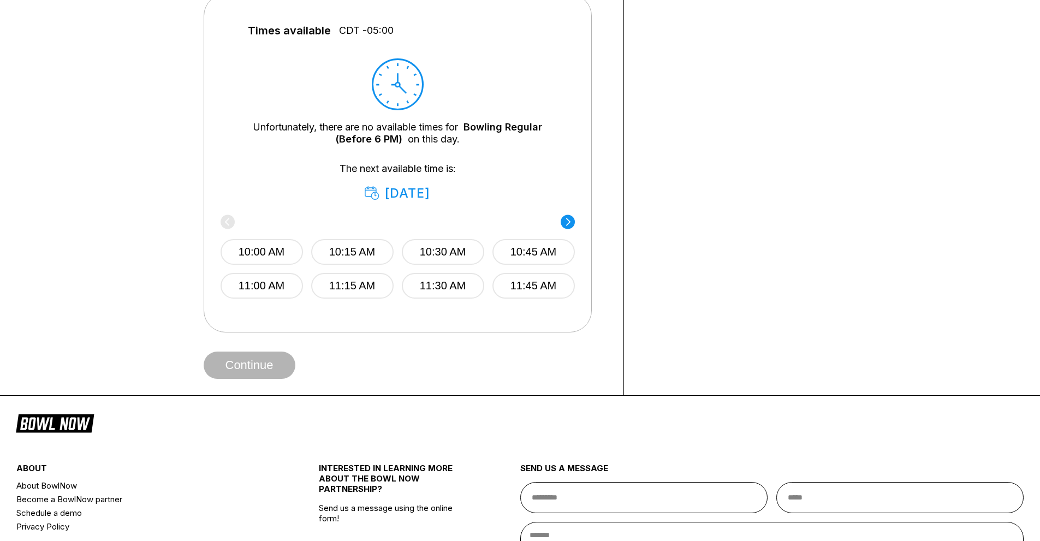
scroll to position [491, 0]
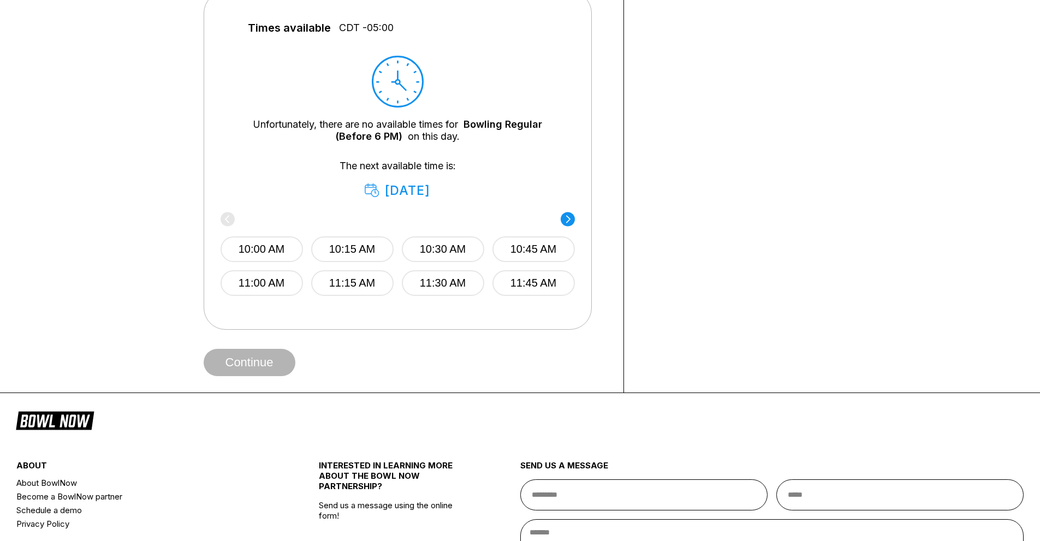
click at [567, 228] on div "10:00 AM 10:15 AM 10:30 AM 10:45 AM 11:00 AM 11:15 AM 11:30 AM 11:45 AM" at bounding box center [398, 255] width 354 height 81
click at [567, 219] on circle at bounding box center [568, 219] width 14 height 14
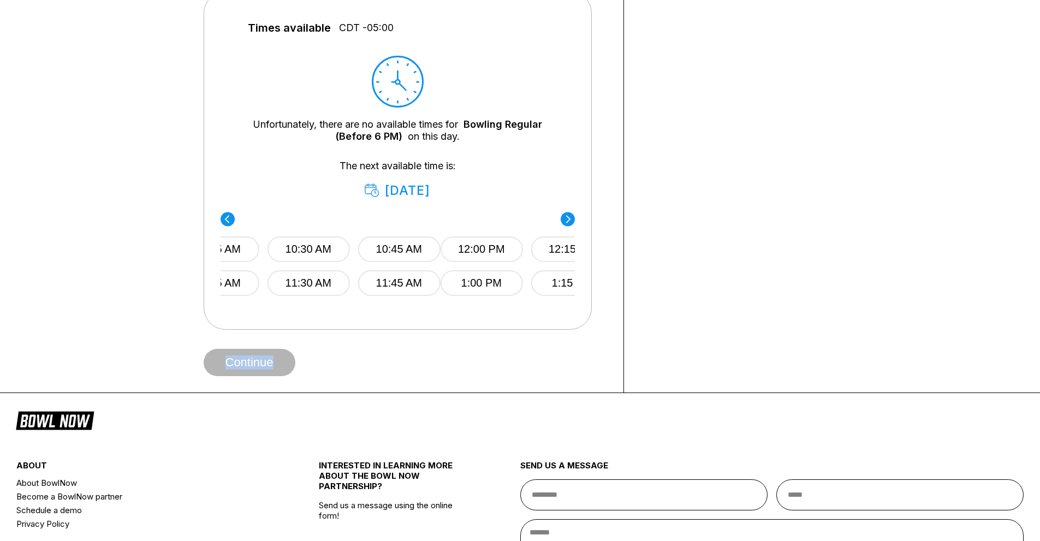
click at [567, 219] on circle at bounding box center [568, 219] width 14 height 14
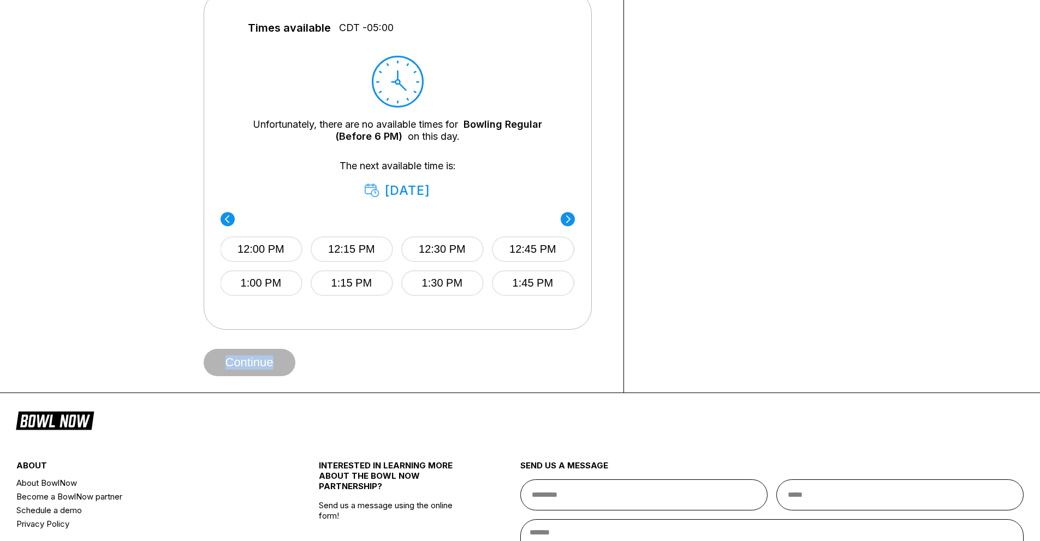
click at [568, 223] on circle at bounding box center [568, 219] width 14 height 14
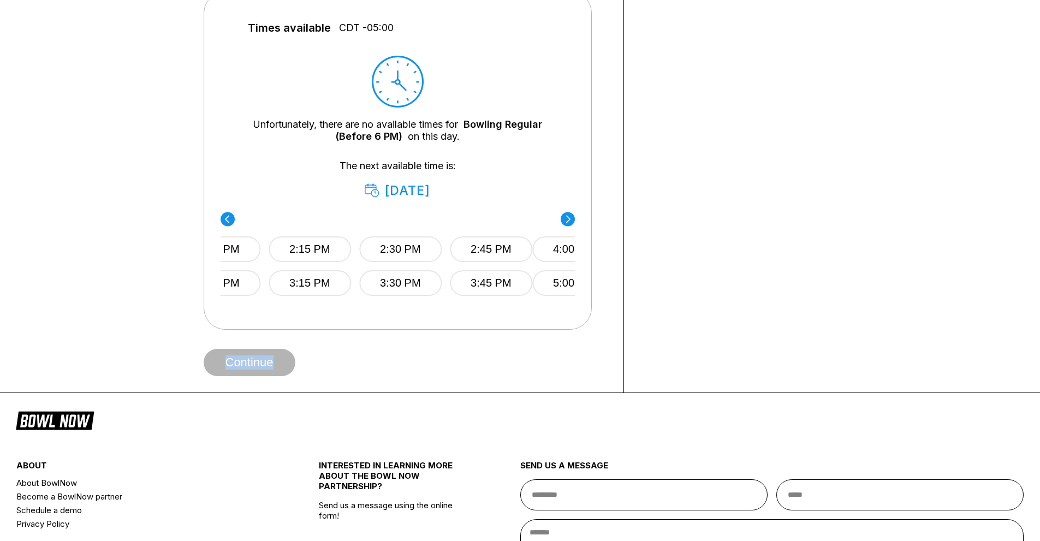
click at [568, 223] on circle at bounding box center [568, 219] width 14 height 14
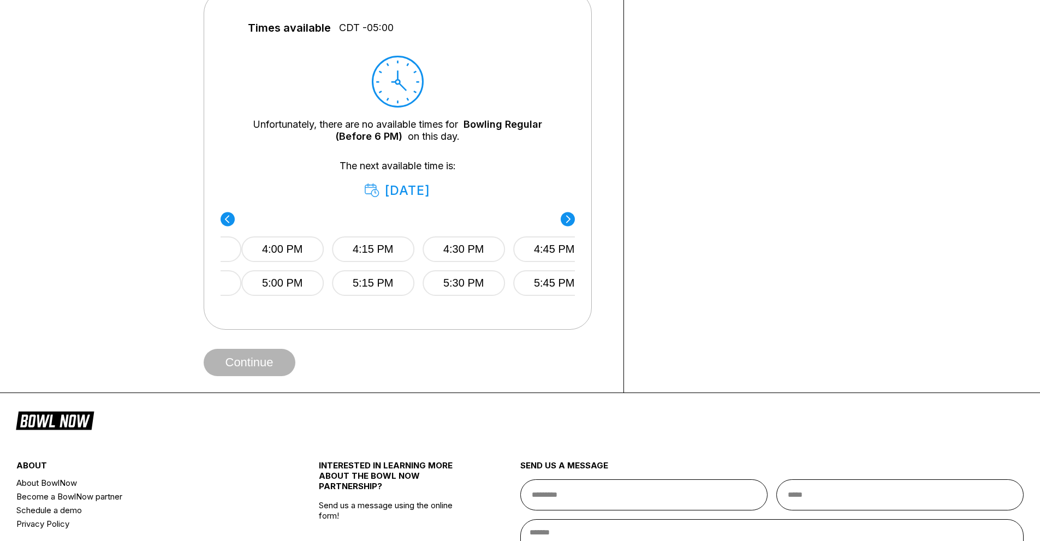
click at [568, 223] on circle at bounding box center [568, 219] width 14 height 14
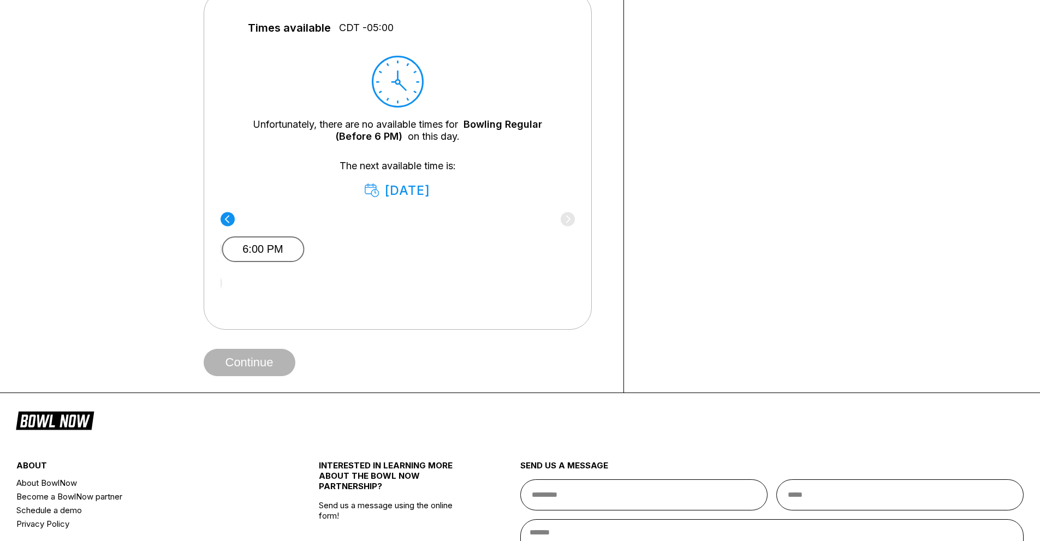
click at [254, 255] on button "6:00 PM" at bounding box center [263, 249] width 82 height 26
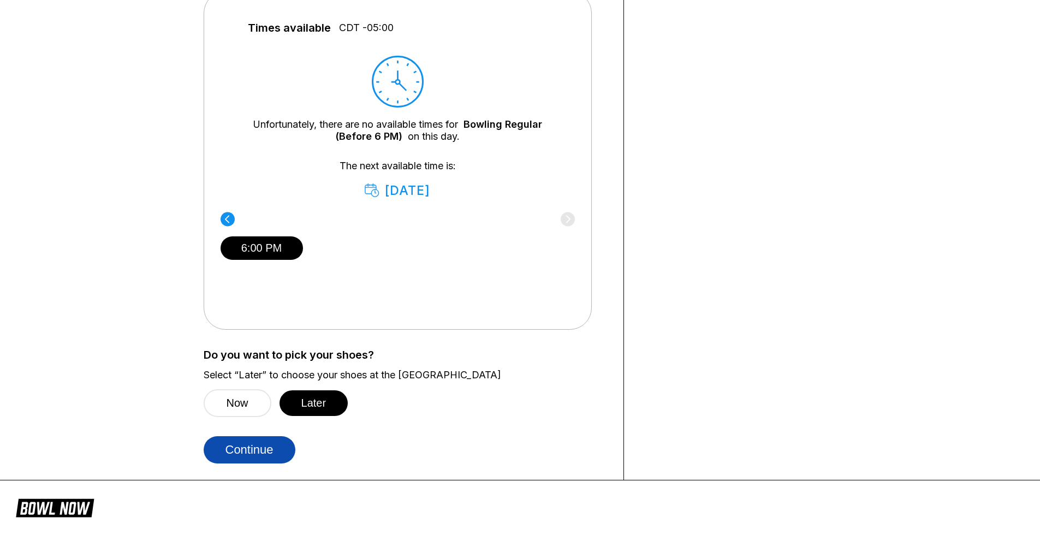
click at [271, 453] on button "Continue" at bounding box center [250, 449] width 92 height 27
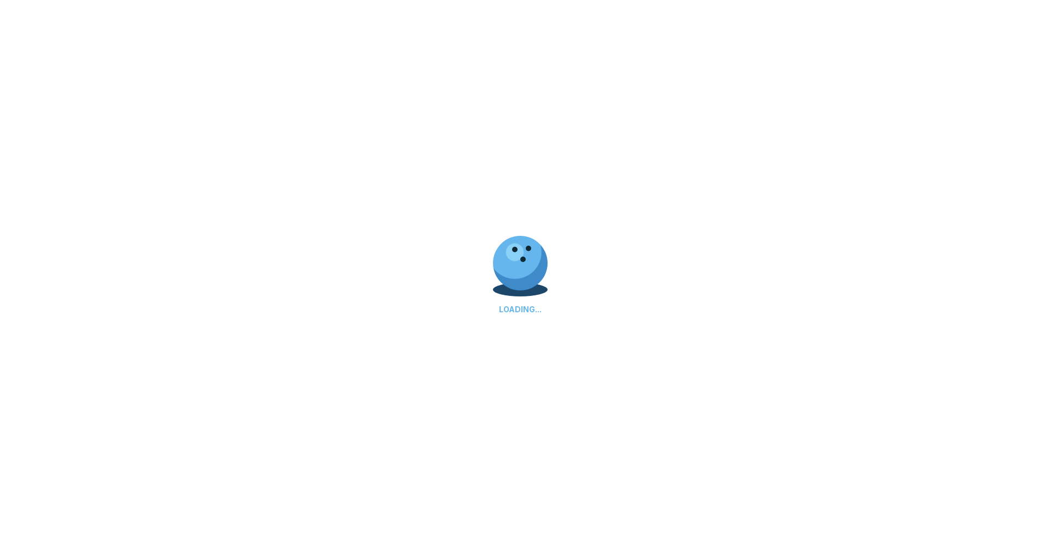
select select "**"
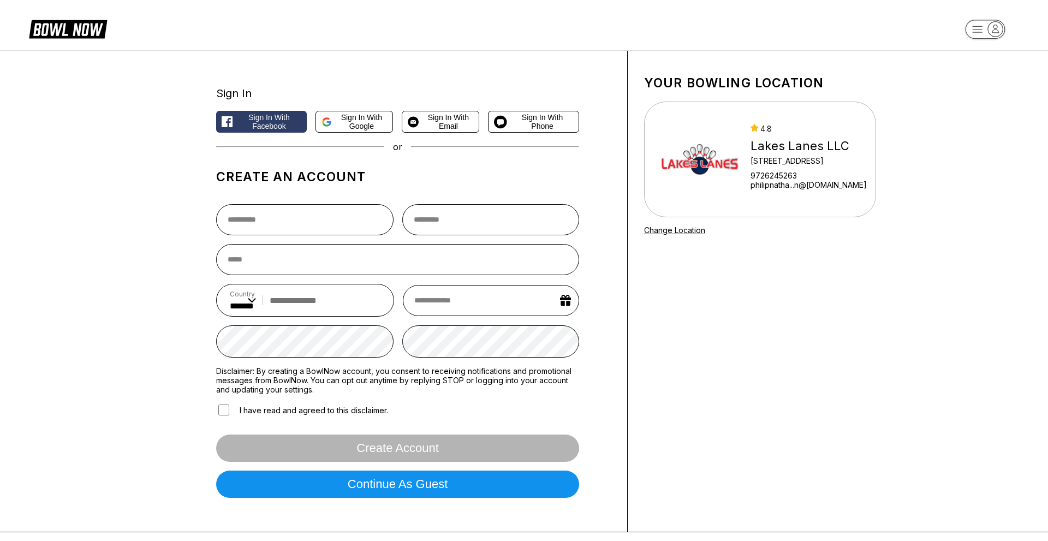
select select "**"
